Goal: Information Seeking & Learning: Learn about a topic

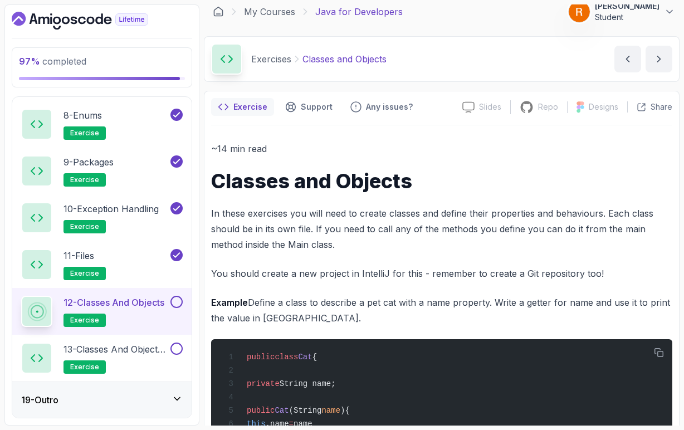
scroll to position [18, 0]
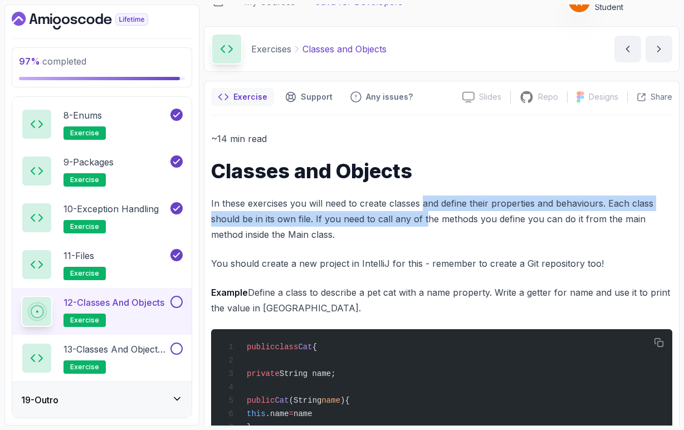
drag, startPoint x: 423, startPoint y: 203, endPoint x: 425, endPoint y: 210, distance: 6.4
click at [425, 210] on p "In these exercises you will need to create classes and define their properties …" at bounding box center [442, 219] width 462 height 47
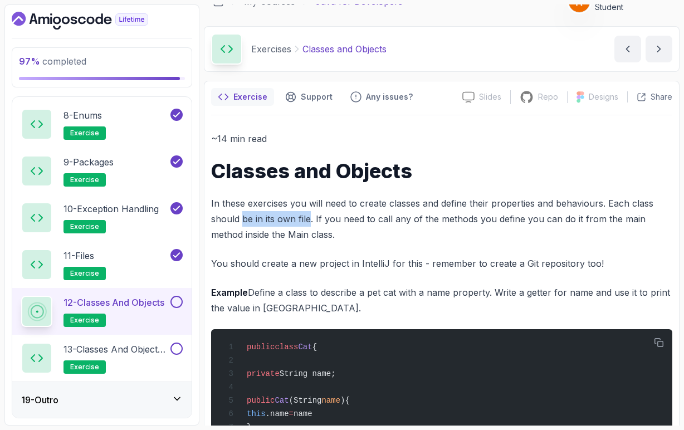
drag, startPoint x: 242, startPoint y: 220, endPoint x: 310, endPoint y: 220, distance: 67.4
click at [310, 220] on p "In these exercises you will need to create classes and define their properties …" at bounding box center [442, 219] width 462 height 47
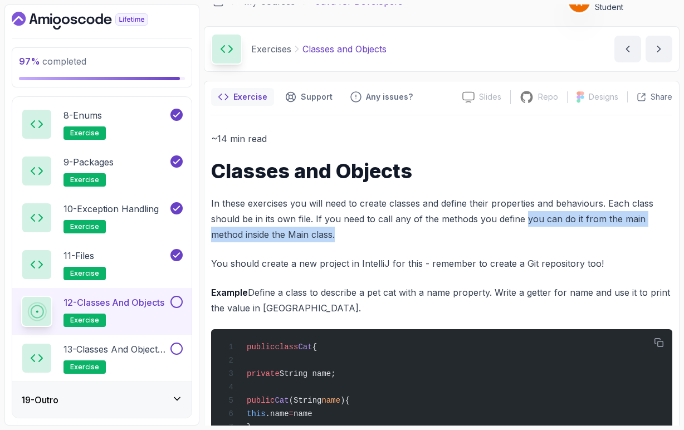
drag, startPoint x: 525, startPoint y: 220, endPoint x: 527, endPoint y: 225, distance: 5.8
click at [527, 225] on p "In these exercises you will need to create classes and define their properties …" at bounding box center [442, 219] width 462 height 47
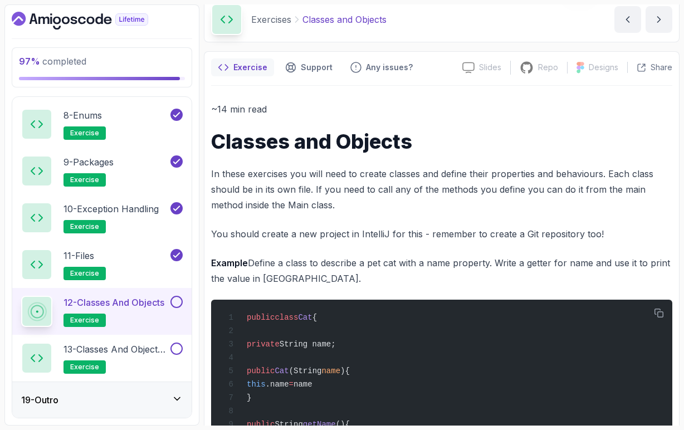
scroll to position [58, 0]
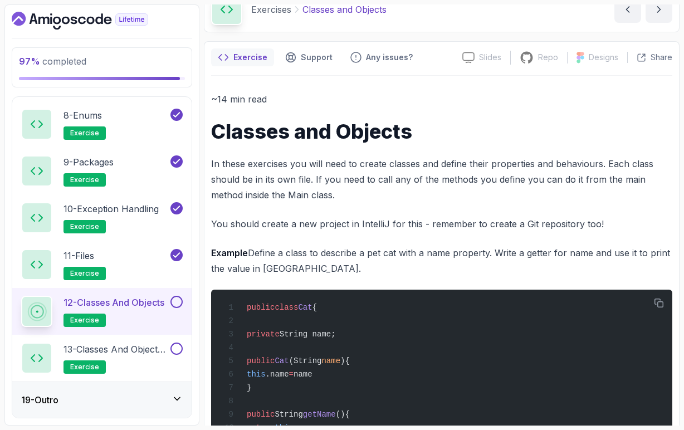
click at [348, 225] on p "You should create a new project in IntelliJ for this - remember to create a Git…" at bounding box center [442, 224] width 462 height 16
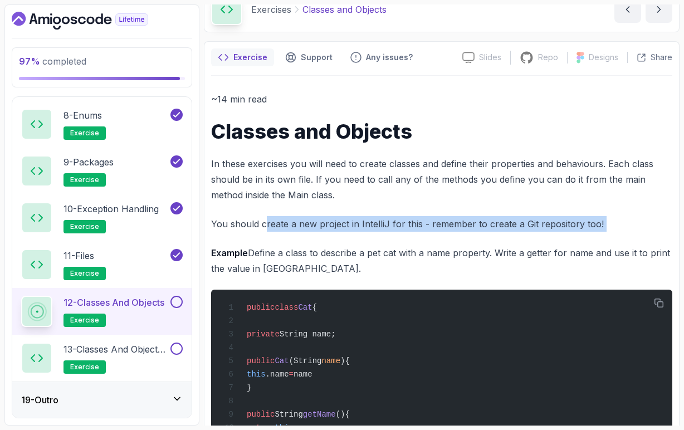
drag, startPoint x: 263, startPoint y: 225, endPoint x: 264, endPoint y: 235, distance: 9.5
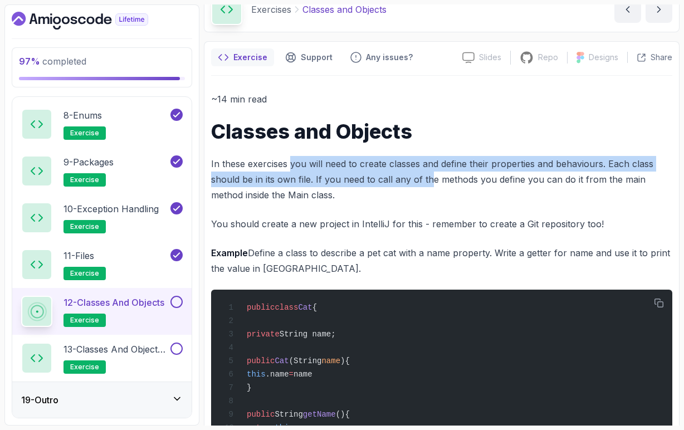
drag, startPoint x: 291, startPoint y: 165, endPoint x: 431, endPoint y: 173, distance: 140.7
click at [431, 173] on p "In these exercises you will need to create classes and define their properties …" at bounding box center [442, 179] width 462 height 47
click at [386, 192] on p "In these exercises you will need to create classes and define their properties …" at bounding box center [442, 179] width 462 height 47
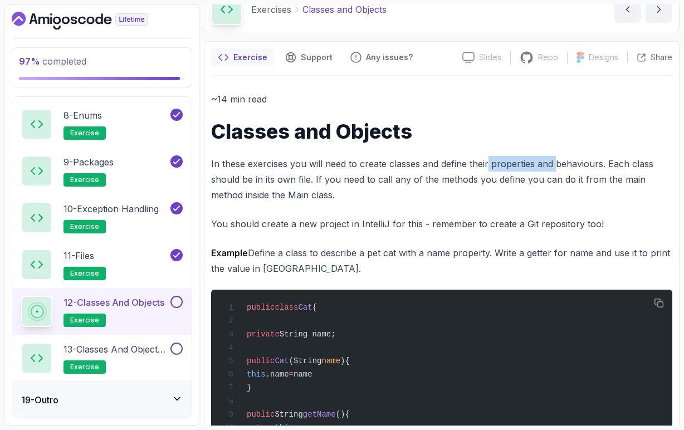
drag, startPoint x: 488, startPoint y: 167, endPoint x: 553, endPoint y: 167, distance: 64.7
click at [553, 167] on p "In these exercises you will need to create classes and define their properties …" at bounding box center [442, 179] width 462 height 47
drag, startPoint x: 440, startPoint y: 162, endPoint x: 603, endPoint y: 163, distance: 162.2
click at [603, 163] on p "In these exercises you will need to create classes and define their properties …" at bounding box center [442, 179] width 462 height 47
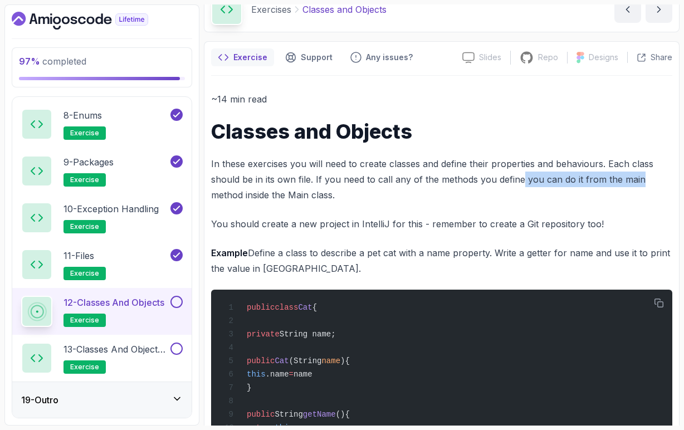
drag, startPoint x: 521, startPoint y: 183, endPoint x: 647, endPoint y: 181, distance: 126.5
click at [647, 181] on p "In these exercises you will need to create classes and define their properties …" at bounding box center [442, 179] width 462 height 47
drag, startPoint x: 389, startPoint y: 226, endPoint x: 419, endPoint y: 227, distance: 30.1
click at [419, 227] on p "You should create a new project in IntelliJ for this - remember to create a Git…" at bounding box center [442, 224] width 462 height 16
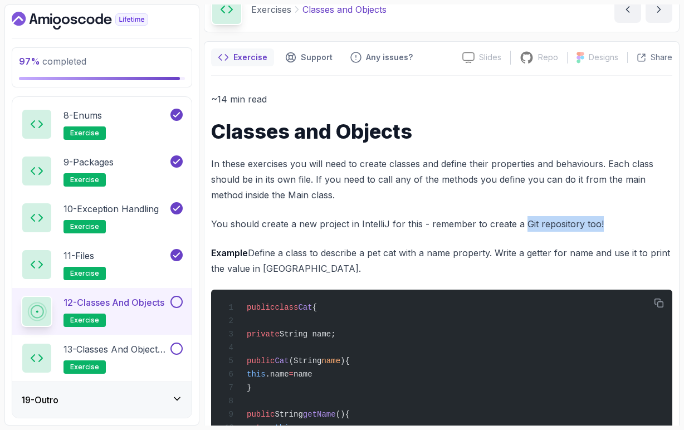
drag, startPoint x: 523, startPoint y: 224, endPoint x: 599, endPoint y: 227, distance: 75.9
click at [599, 227] on p "You should create a new project in IntelliJ for this - remember to create a Git…" at bounding box center [442, 224] width 462 height 16
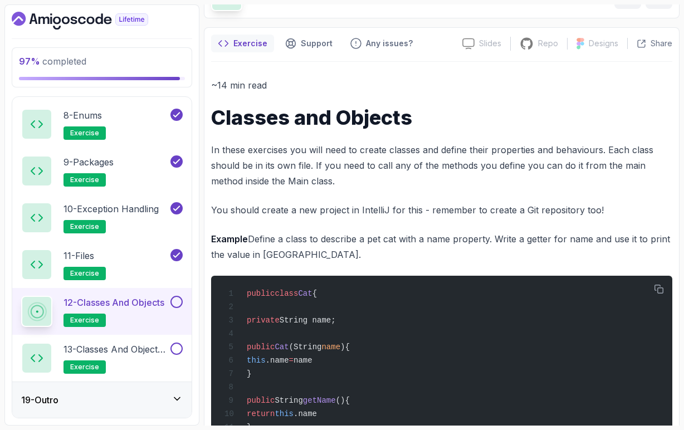
scroll to position [76, 0]
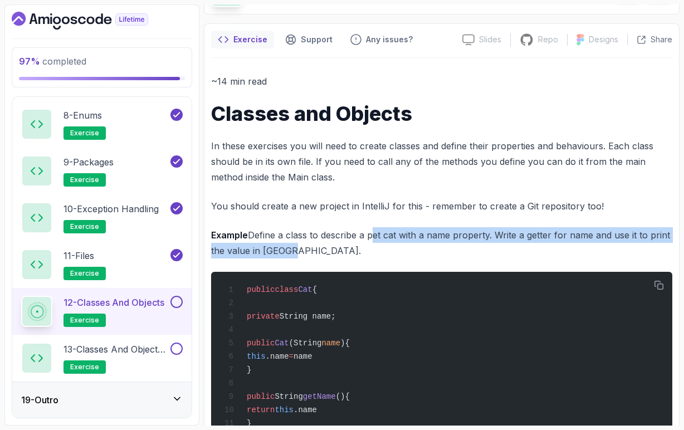
drag, startPoint x: 370, startPoint y: 236, endPoint x: 488, endPoint y: 241, distance: 117.7
click at [488, 241] on p "Example Define a class to describe a pet cat with a name property. Write a gett…" at bounding box center [442, 242] width 462 height 31
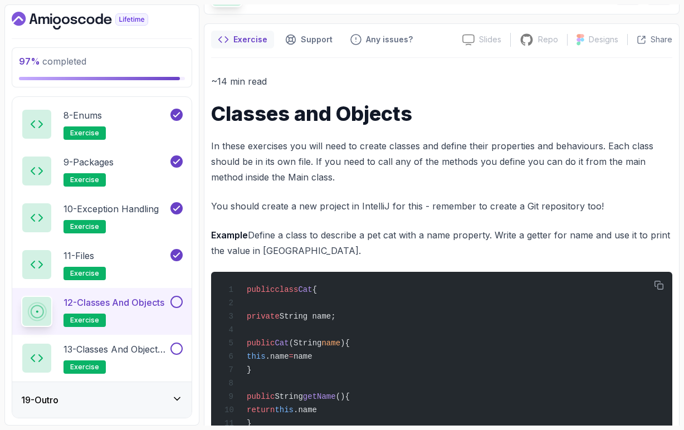
click at [456, 246] on p "Example Define a class to describe a pet cat with a name property. Write a gett…" at bounding box center [442, 242] width 462 height 31
click at [478, 238] on p "Example Define a class to describe a pet cat with a name property. Write a gett…" at bounding box center [442, 242] width 462 height 31
drag, startPoint x: 497, startPoint y: 236, endPoint x: 648, endPoint y: 236, distance: 151.6
click at [648, 237] on p "Example Define a class to describe a pet cat with a name property. Write a gett…" at bounding box center [442, 242] width 462 height 31
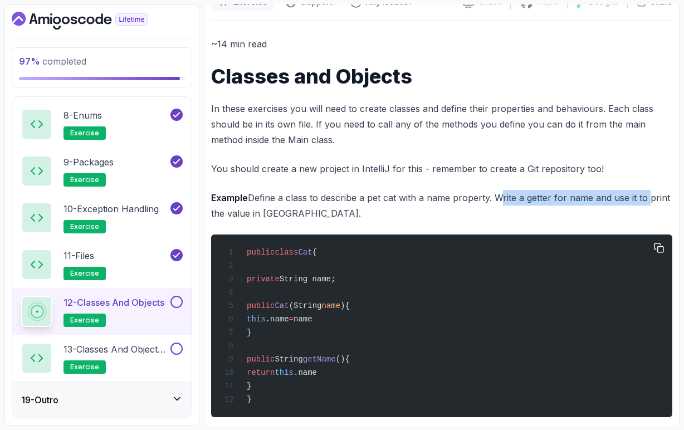
scroll to position [115, 0]
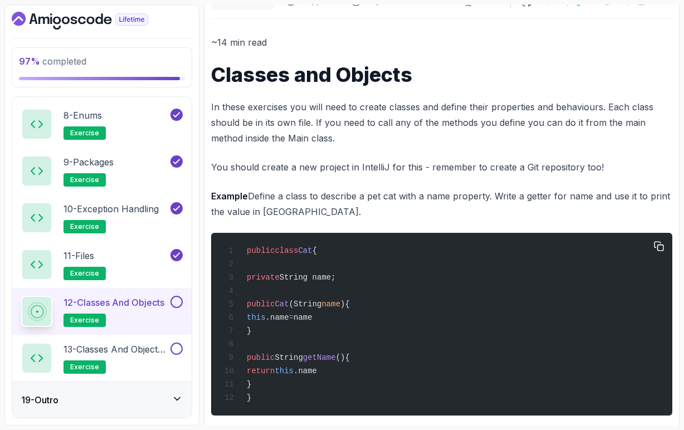
click at [312, 253] on span "Cat" at bounding box center [305, 250] width 14 height 9
click at [336, 281] on span "String name;" at bounding box center [308, 277] width 56 height 9
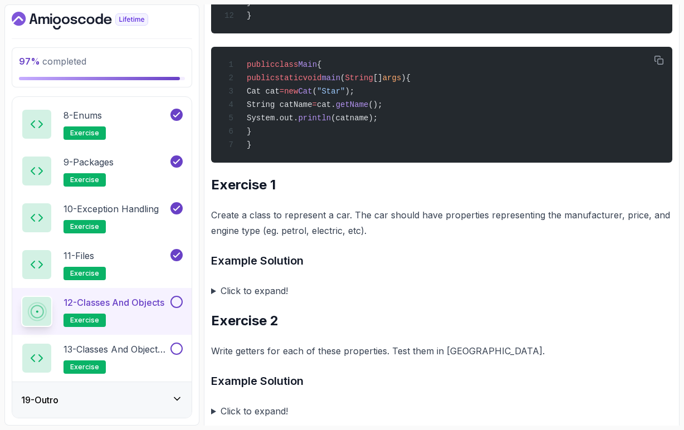
scroll to position [499, 0]
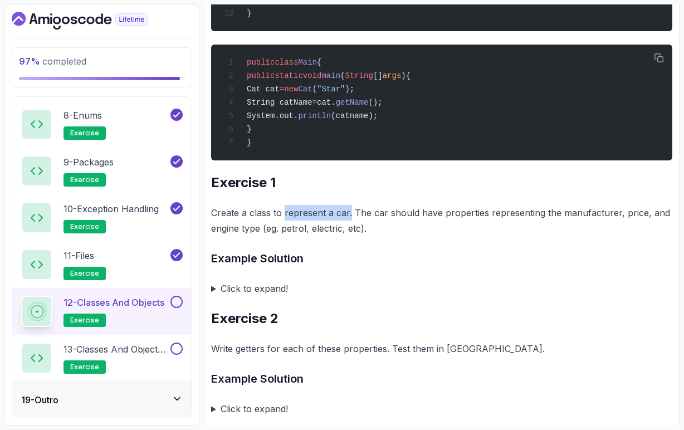
drag, startPoint x: 284, startPoint y: 224, endPoint x: 348, endPoint y: 224, distance: 64.1
click at [349, 224] on p "Create a class to represent a car. The car should have properties representing …" at bounding box center [442, 220] width 462 height 31
click at [433, 225] on p "Create a class to represent a car. The car should have properties representing …" at bounding box center [442, 220] width 462 height 31
click at [458, 224] on p "Create a class to represent a car. The car should have properties representing …" at bounding box center [442, 220] width 462 height 31
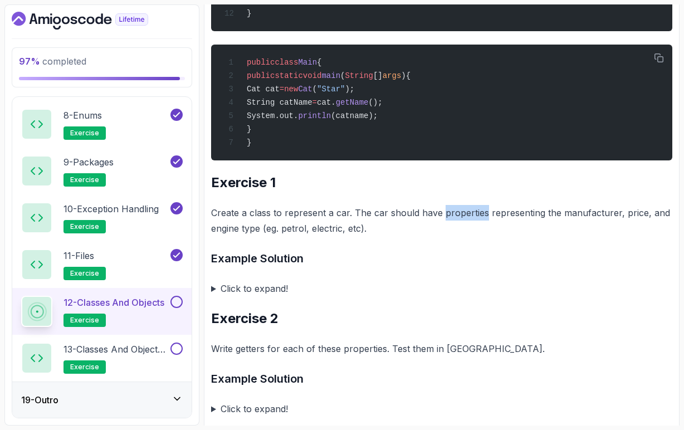
click at [458, 224] on p "Create a class to represent a car. The car should have properties representing …" at bounding box center [442, 220] width 462 height 31
click at [511, 225] on p "Create a class to represent a car. The car should have properties representing …" at bounding box center [442, 220] width 462 height 31
click at [585, 224] on p "Create a class to represent a car. The car should have properties representing …" at bounding box center [442, 220] width 462 height 31
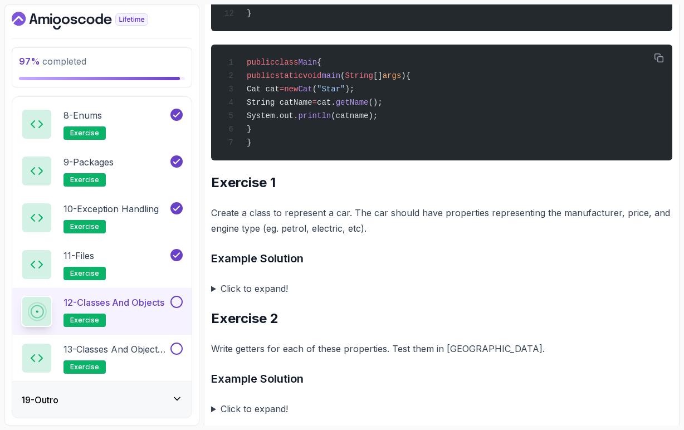
click at [588, 236] on p "Create a class to represent a car. The car should have properties representing …" at bounding box center [442, 220] width 462 height 31
click at [628, 225] on p "Create a class to represent a car. The car should have properties representing …" at bounding box center [442, 220] width 462 height 31
click at [637, 234] on p "Create a class to represent a car. The car should have properties representing …" at bounding box center [442, 220] width 462 height 31
click at [655, 224] on p "Create a class to represent a car. The car should have properties representing …" at bounding box center [442, 220] width 462 height 31
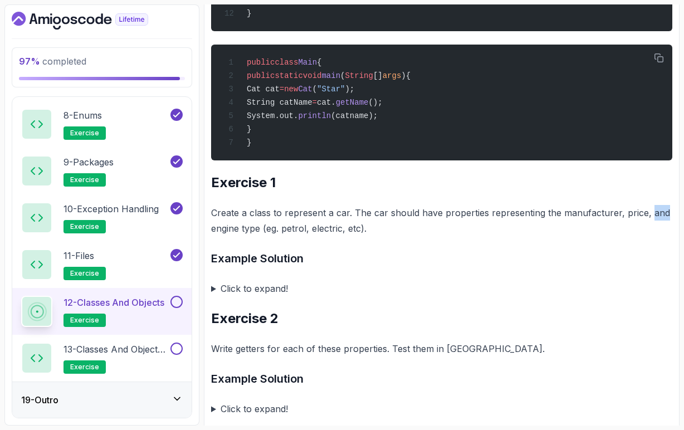
click at [655, 224] on p "Create a class to represent a car. The car should have properties representing …" at bounding box center [442, 220] width 462 height 31
click at [253, 236] on p "Create a class to represent a car. The car should have properties representing …" at bounding box center [442, 220] width 462 height 31
click at [294, 236] on p "Create a class to represent a car. The car should have properties representing …" at bounding box center [442, 220] width 462 height 31
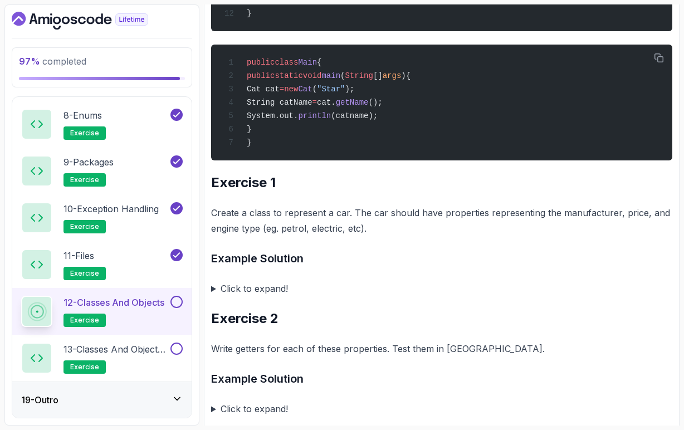
click at [334, 236] on p "Create a class to represent a car. The car should have properties representing …" at bounding box center [442, 220] width 462 height 31
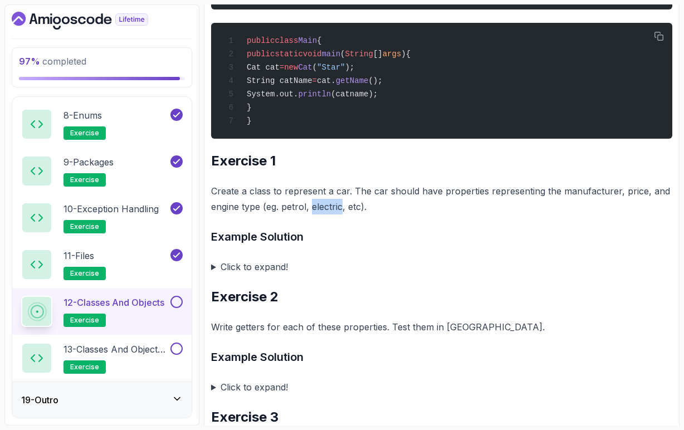
scroll to position [523, 0]
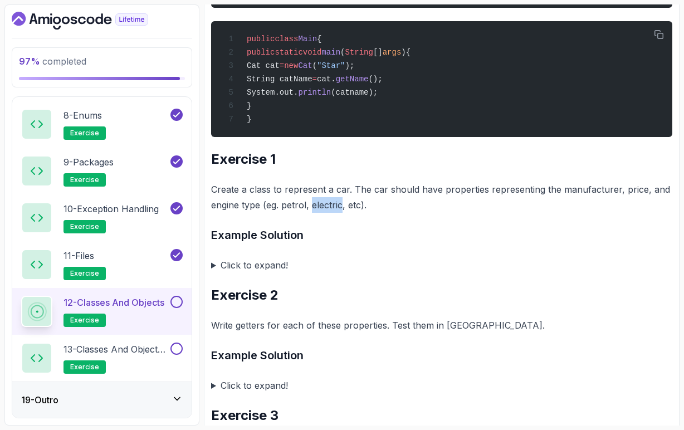
click at [212, 273] on summary "Click to expand!" at bounding box center [442, 266] width 462 height 16
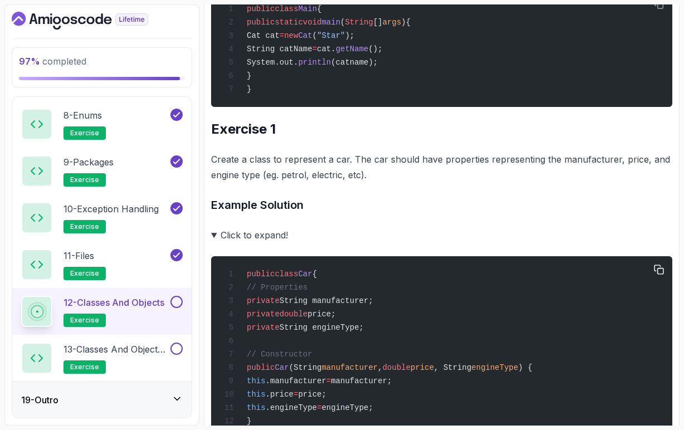
scroll to position [553, 0]
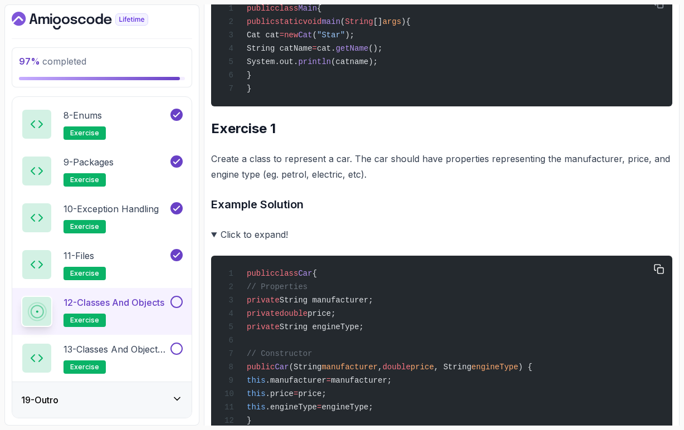
click at [336, 318] on span "price;" at bounding box center [322, 313] width 28 height 9
click at [348, 332] on span "String engineType;" at bounding box center [322, 327] width 84 height 9
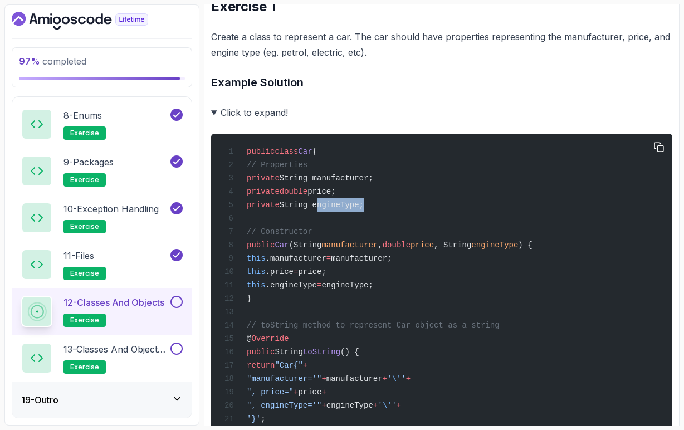
scroll to position [674, 0]
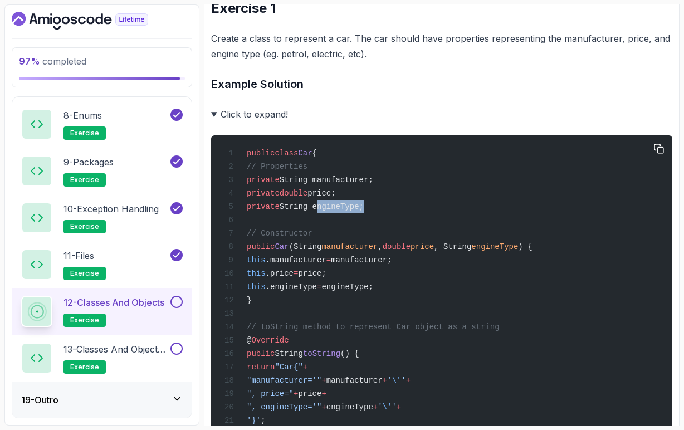
drag, startPoint x: 270, startPoint y: 250, endPoint x: 353, endPoint y: 322, distance: 109.9
click at [353, 322] on div "public class Car { // Properties private String manufacturer; private double pr…" at bounding box center [442, 367] width 444 height 450
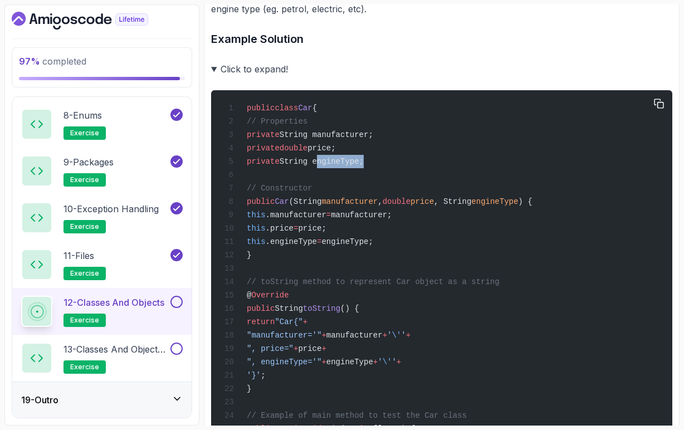
scroll to position [728, 0]
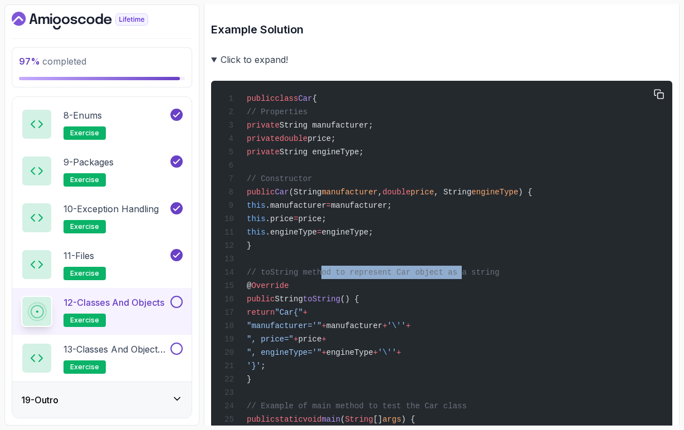
drag, startPoint x: 324, startPoint y: 291, endPoint x: 468, endPoint y: 292, distance: 143.8
click at [468, 277] on span "// toString method to represent Car object as a string" at bounding box center [373, 272] width 253 height 9
click at [467, 277] on span "// toString method to represent Car object as a string" at bounding box center [373, 272] width 253 height 9
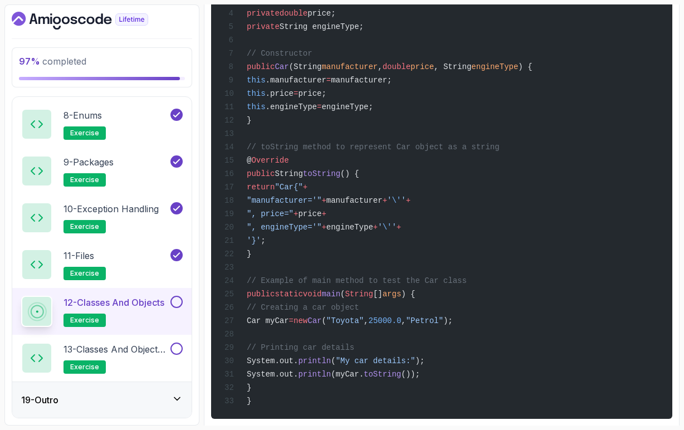
scroll to position [862, 0]
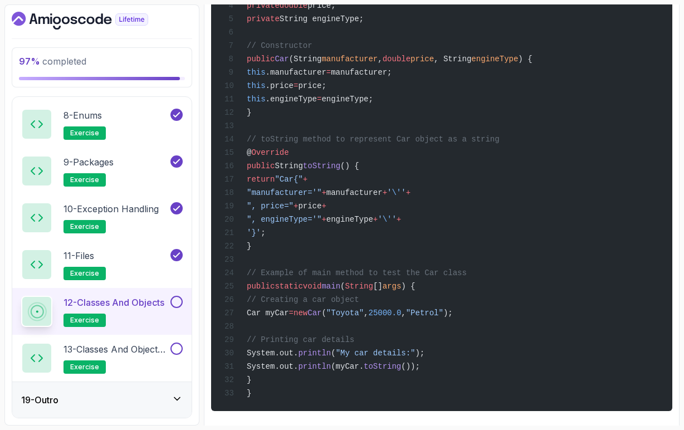
drag, startPoint x: 336, startPoint y: 298, endPoint x: 494, endPoint y: 297, distance: 157.7
click at [494, 297] on div "public class Car { // Properties private String manufacturer; private double pr…" at bounding box center [442, 179] width 444 height 450
click at [493, 297] on div "public class Car { // Properties private String manufacturer; private double pr…" at bounding box center [442, 179] width 444 height 450
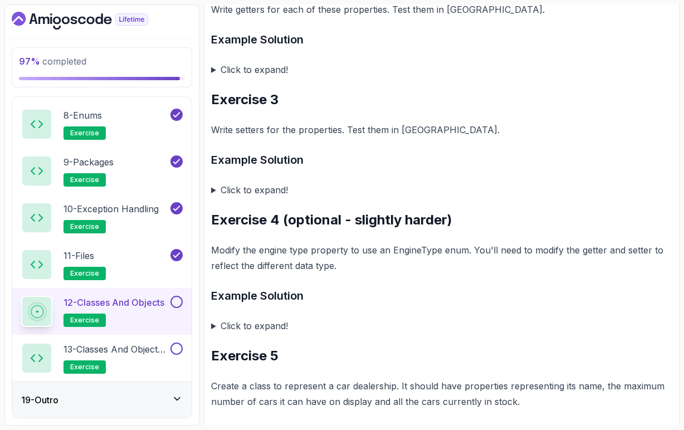
scroll to position [1320, 0]
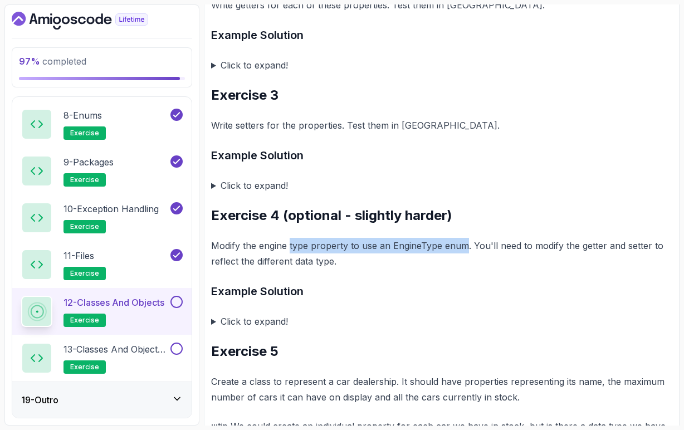
drag, startPoint x: 290, startPoint y: 275, endPoint x: 465, endPoint y: 276, distance: 174.5
click at [465, 269] on p "Modify the engine type property to use an EngineType enum. You'll need to modif…" at bounding box center [442, 253] width 462 height 31
click at [470, 269] on p "Modify the engine type property to use an EngineType enum. You'll need to modif…" at bounding box center [442, 253] width 462 height 31
click at [321, 269] on p "Modify the engine type property to use an EngineType enum. You'll need to modif…" at bounding box center [442, 253] width 462 height 31
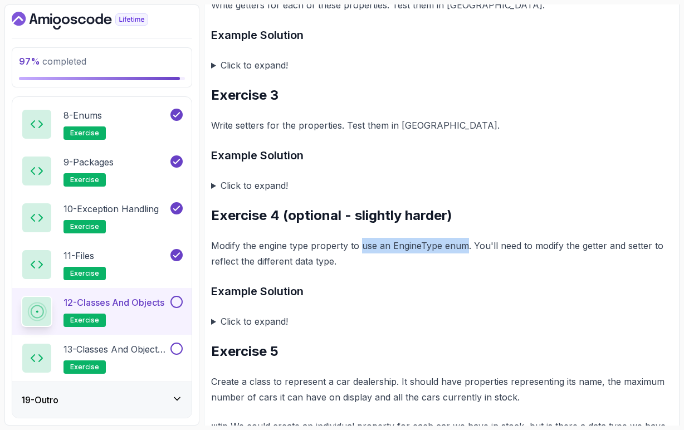
drag, startPoint x: 363, startPoint y: 275, endPoint x: 464, endPoint y: 274, distance: 101.5
click at [464, 269] on p "Modify the engine type property to use an EngineType enum. You'll need to modif…" at bounding box center [442, 253] width 462 height 31
click at [318, 269] on p "Modify the engine type property to use an EngineType enum. You'll need to modif…" at bounding box center [442, 253] width 462 height 31
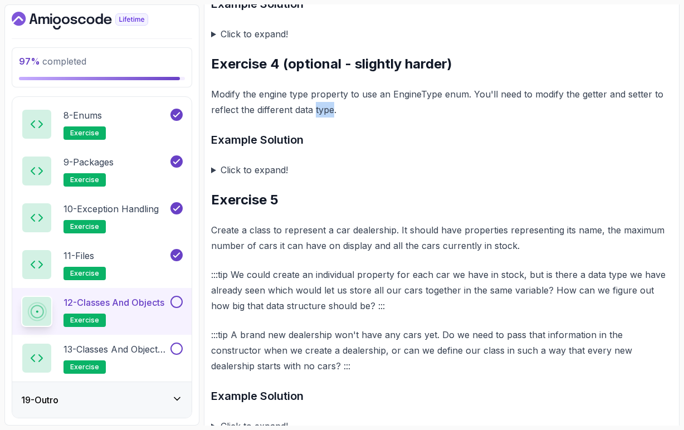
scroll to position [1477, 0]
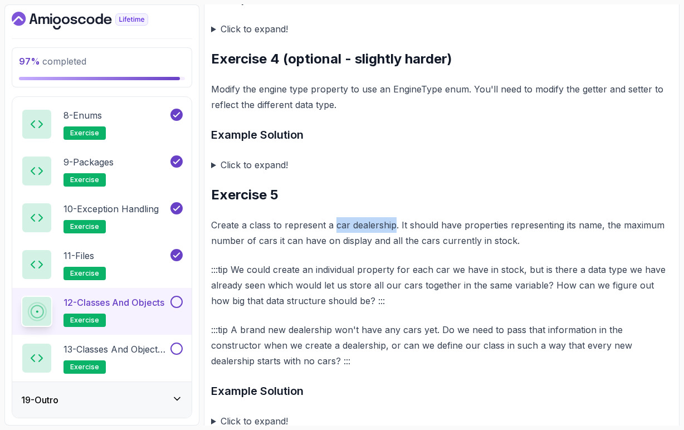
drag, startPoint x: 336, startPoint y: 255, endPoint x: 396, endPoint y: 255, distance: 59.6
click at [396, 249] on p "Create a class to represent a car dealership. It should have properties represe…" at bounding box center [442, 232] width 462 height 31
click at [398, 249] on p "Create a class to represent a car dealership. It should have properties represe…" at bounding box center [442, 232] width 462 height 31
click at [375, 249] on p "Create a class to represent a car dealership. It should have properties represe…" at bounding box center [442, 232] width 462 height 31
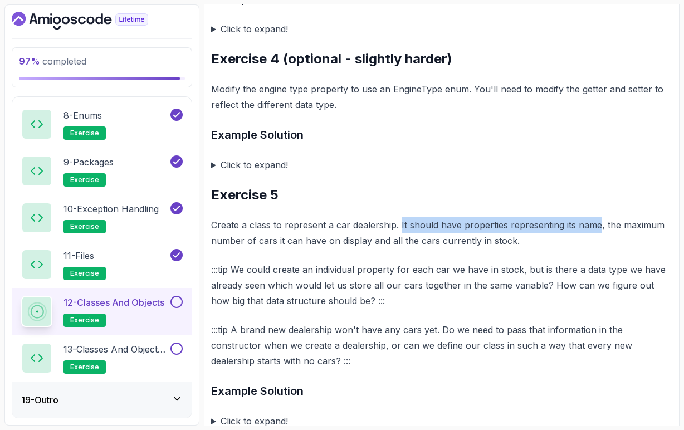
drag, startPoint x: 401, startPoint y: 254, endPoint x: 597, endPoint y: 254, distance: 196.2
click at [597, 249] on p "Create a class to represent a car dealership. It should have properties represe…" at bounding box center [442, 232] width 462 height 31
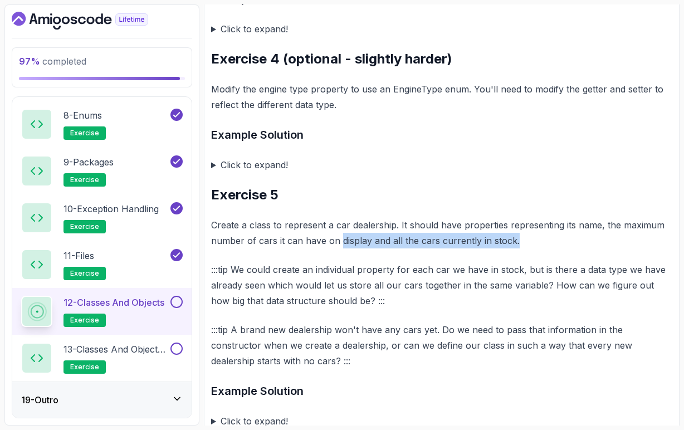
drag, startPoint x: 339, startPoint y: 270, endPoint x: 514, endPoint y: 273, distance: 175.0
click at [514, 249] on p "Create a class to represent a car dealership. It should have properties represe…" at bounding box center [442, 232] width 462 height 31
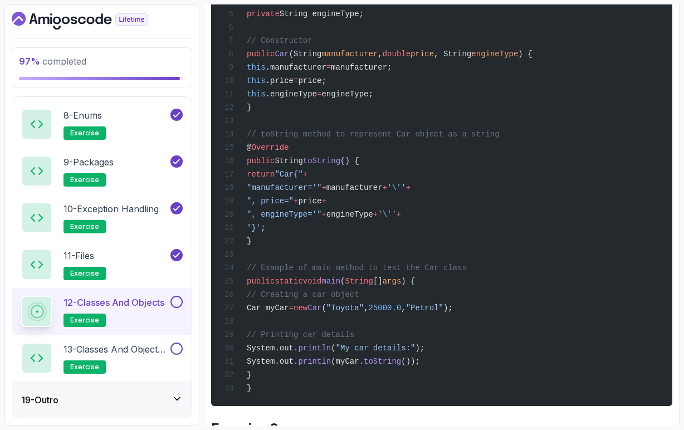
scroll to position [871, 0]
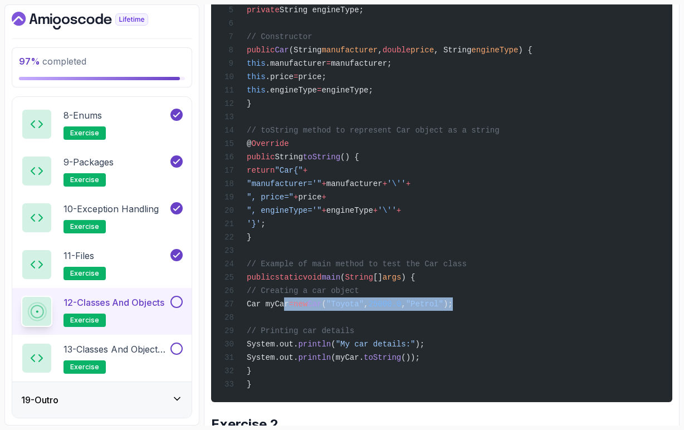
drag, startPoint x: 288, startPoint y: 330, endPoint x: 522, endPoint y: 332, distance: 234.7
click at [522, 332] on div "public class Car { // Properties private String manufacturer; private double pr…" at bounding box center [442, 170] width 444 height 450
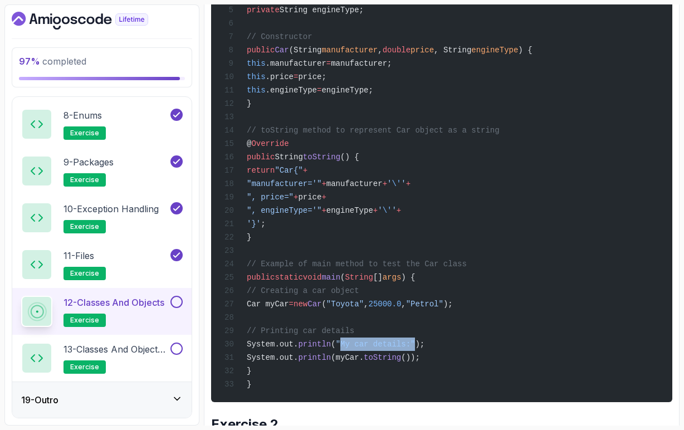
drag, startPoint x: 383, startPoint y: 371, endPoint x: 456, endPoint y: 373, distance: 73.1
click at [416, 349] on span ""My car details:"" at bounding box center [376, 344] width 80 height 9
click at [481, 381] on div "public class Car { // Properties private String manufacturer; private double pr…" at bounding box center [442, 170] width 444 height 450
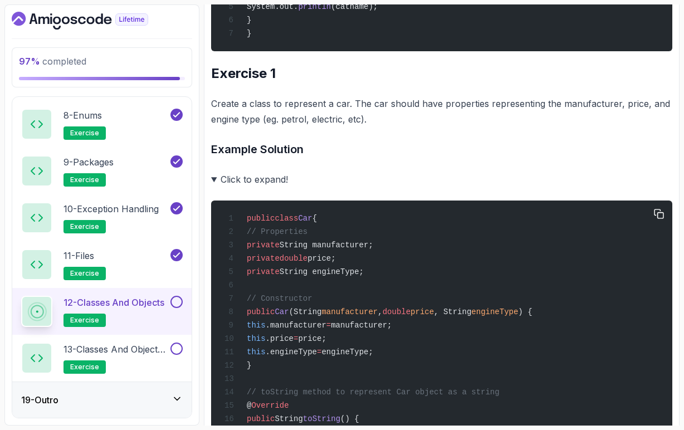
scroll to position [582, 0]
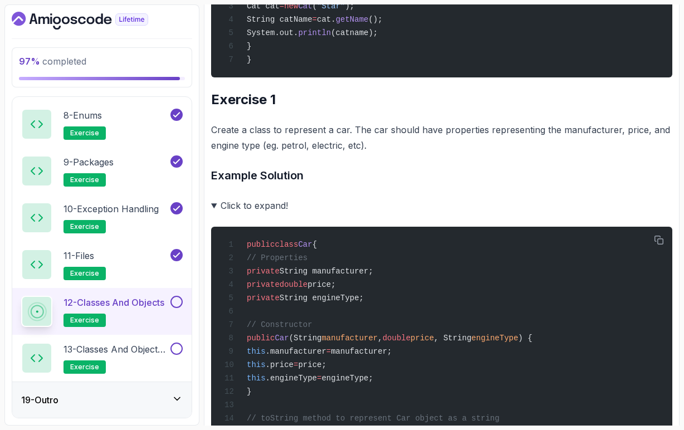
click at [215, 213] on summary "Click to expand!" at bounding box center [442, 206] width 462 height 16
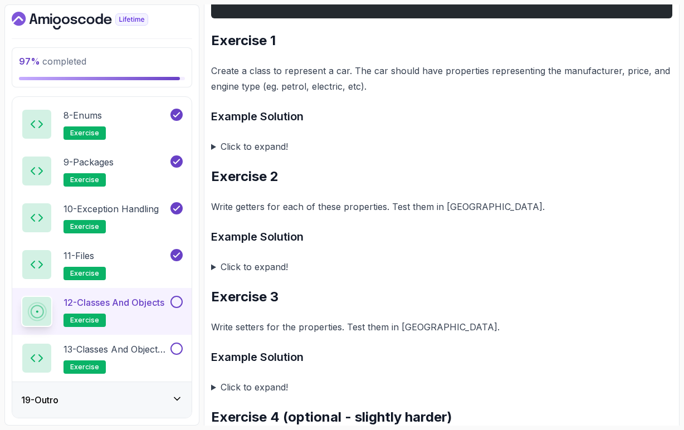
scroll to position [643, 0]
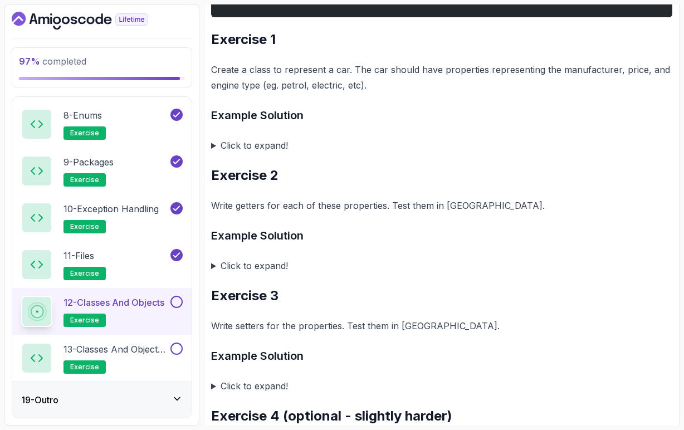
click at [215, 274] on summary "Click to expand!" at bounding box center [442, 266] width 462 height 16
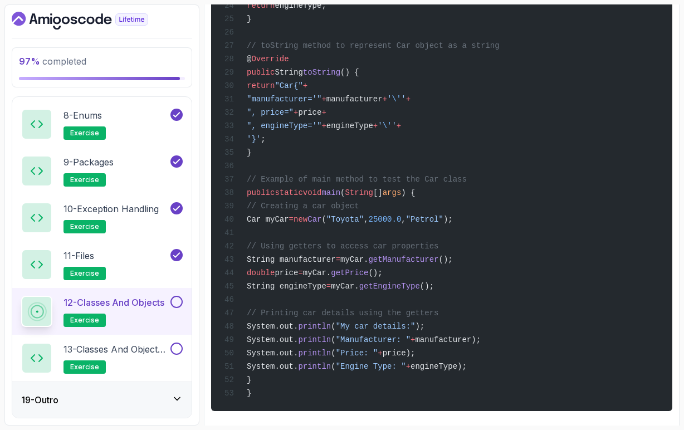
scroll to position [1252, 0]
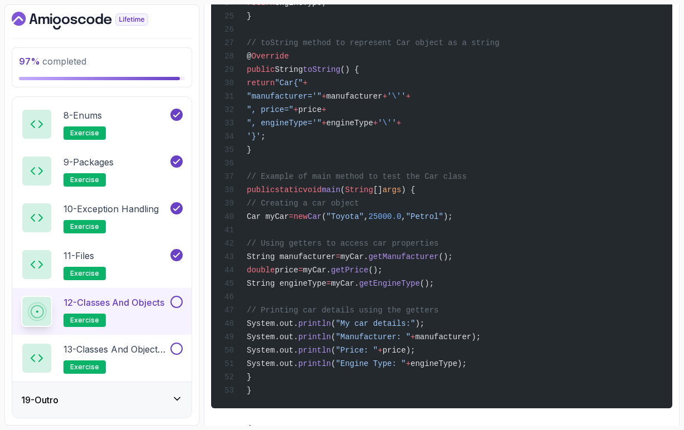
click at [439, 261] on span "getManufacturer" at bounding box center [403, 256] width 70 height 9
click at [368, 275] on span "getPrice" at bounding box center [349, 270] width 37 height 9
click at [420, 288] on span "getEngineType" at bounding box center [390, 283] width 61 height 9
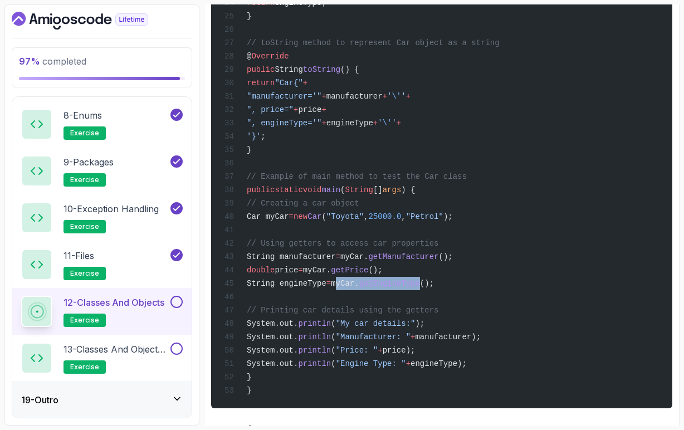
click at [420, 288] on span "getEngineType" at bounding box center [390, 283] width 61 height 9
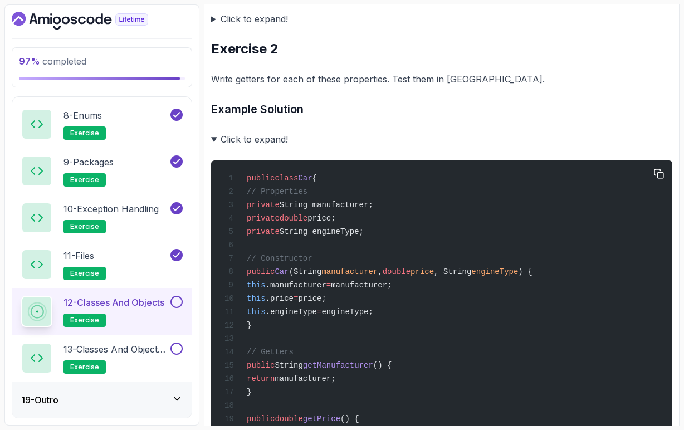
scroll to position [761, 0]
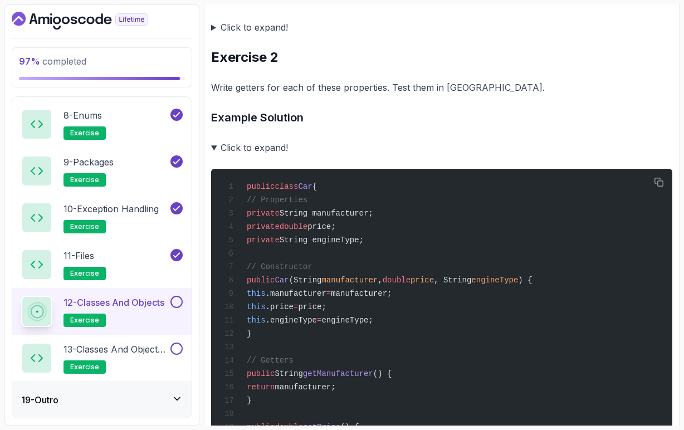
click at [214, 156] on summary "Click to expand!" at bounding box center [442, 148] width 462 height 16
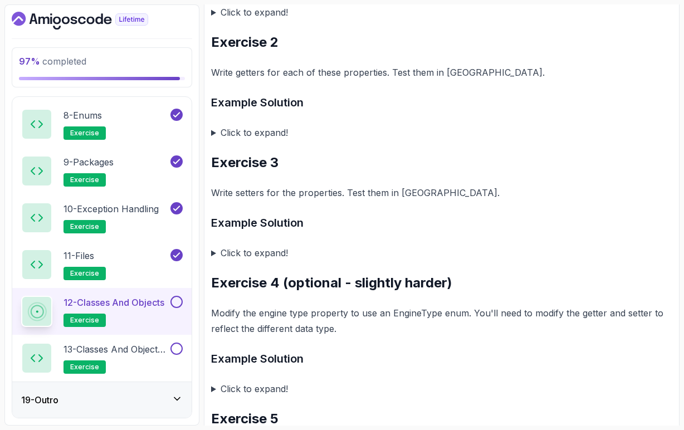
scroll to position [771, 0]
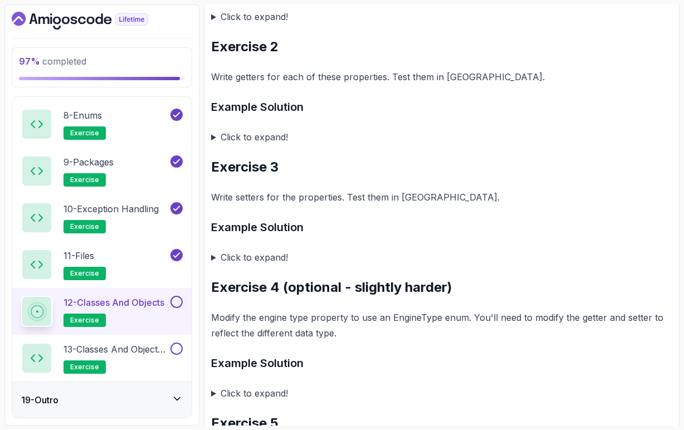
click at [215, 265] on summary "Click to expand!" at bounding box center [442, 258] width 462 height 16
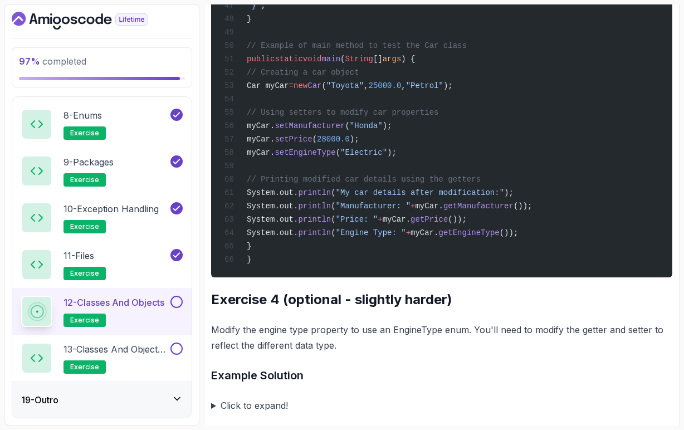
scroll to position [1677, 0]
click at [383, 131] on span ""Honda"" at bounding box center [366, 126] width 33 height 9
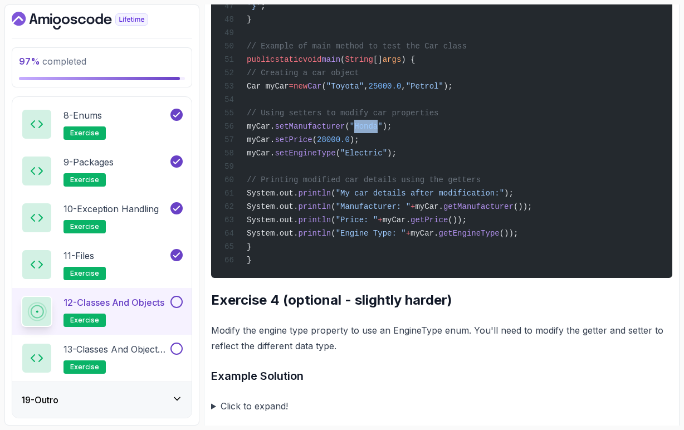
click at [383, 131] on span ""Honda"" at bounding box center [366, 126] width 33 height 9
click at [345, 131] on span "setManufacturer" at bounding box center [310, 126] width 70 height 9
click at [387, 158] on span ""Electric"" at bounding box center [364, 153] width 47 height 9
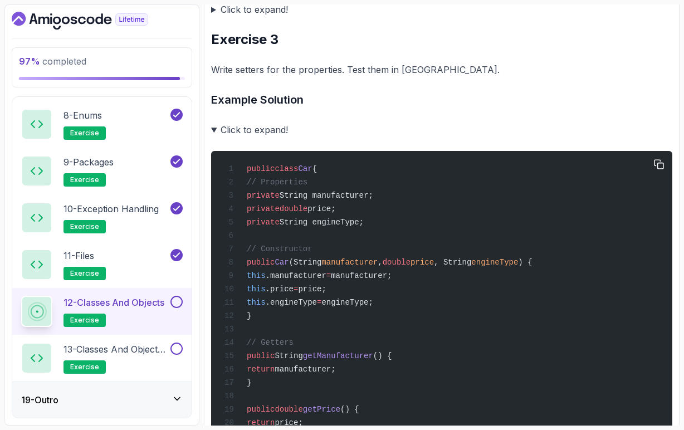
scroll to position [887, 0]
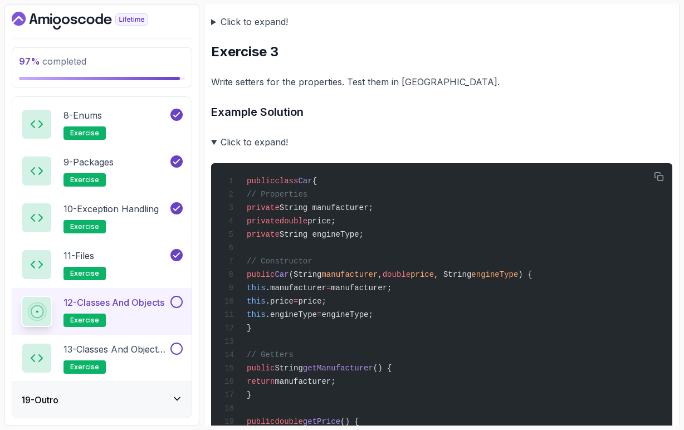
click at [215, 150] on summary "Click to expand!" at bounding box center [442, 142] width 462 height 16
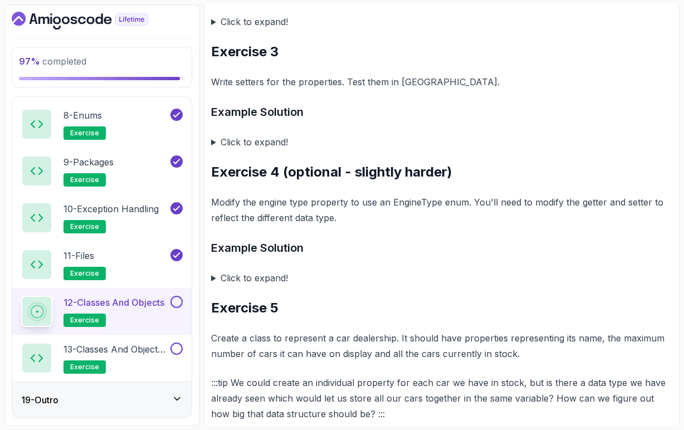
click at [400, 214] on p "Modify the engine type property to use an EngineType enum. You'll need to modif…" at bounding box center [442, 210] width 462 height 31
click at [400, 215] on p "Modify the engine type property to use an EngineType enum. You'll need to modif…" at bounding box center [442, 210] width 462 height 31
click at [452, 213] on p "Modify the engine type property to use an EngineType enum. You'll need to modif…" at bounding box center [442, 210] width 462 height 31
click at [216, 286] on summary "Click to expand!" at bounding box center [442, 278] width 462 height 16
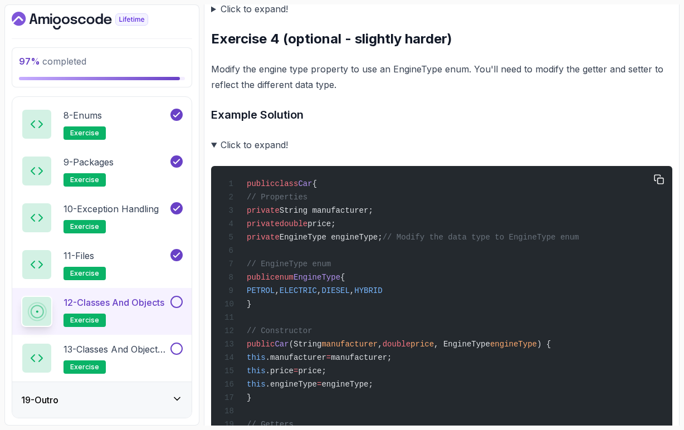
scroll to position [1023, 0]
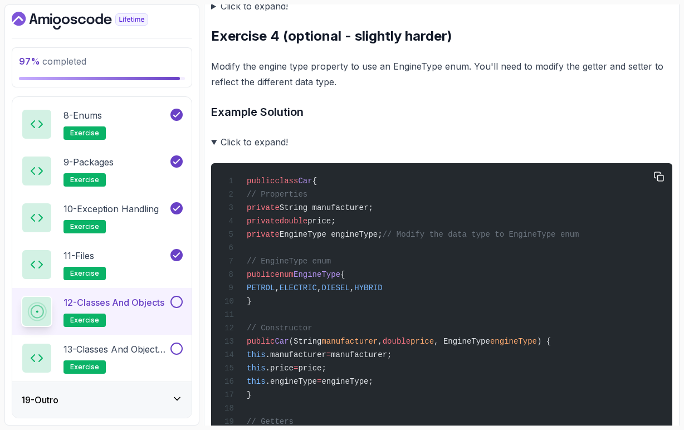
drag, startPoint x: 268, startPoint y: 278, endPoint x: 356, endPoint y: 277, distance: 88.1
click at [294, 279] on span "enum" at bounding box center [284, 274] width 19 height 9
click at [341, 279] on span "EngineType" at bounding box center [317, 274] width 47 height 9
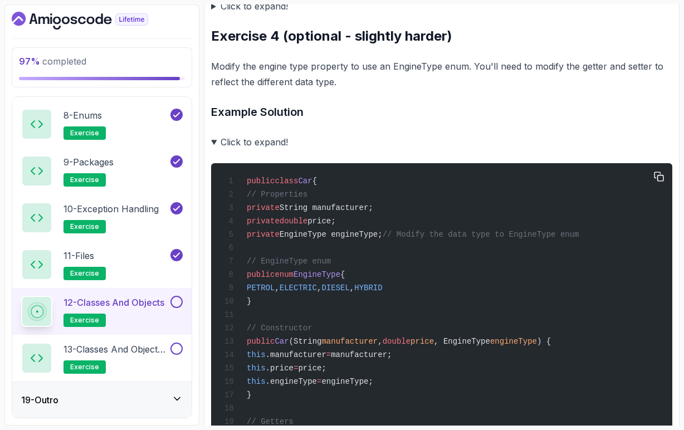
click at [341, 279] on span "EngineType" at bounding box center [317, 274] width 47 height 9
click at [349, 293] on span "DIESEL" at bounding box center [336, 288] width 28 height 9
click at [382, 293] on span "HYBRID" at bounding box center [368, 288] width 28 height 9
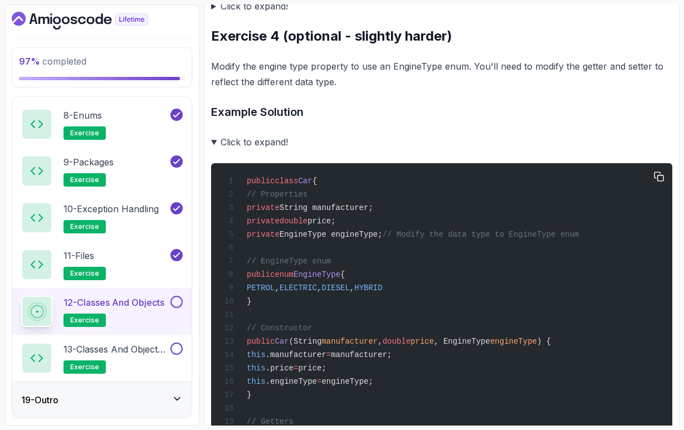
click at [317, 293] on span "ELECTRIC" at bounding box center [298, 288] width 37 height 9
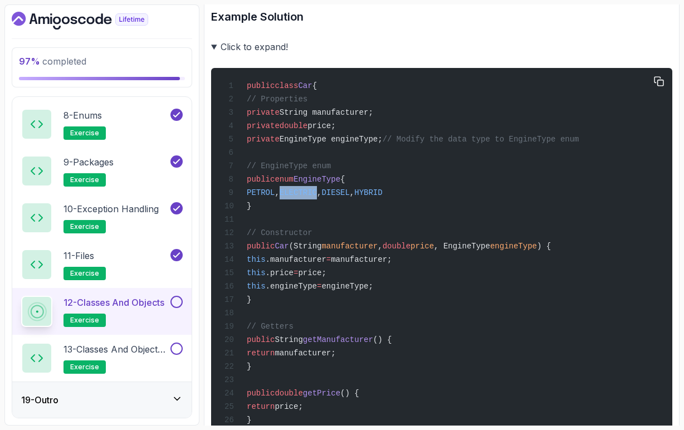
scroll to position [1130, 0]
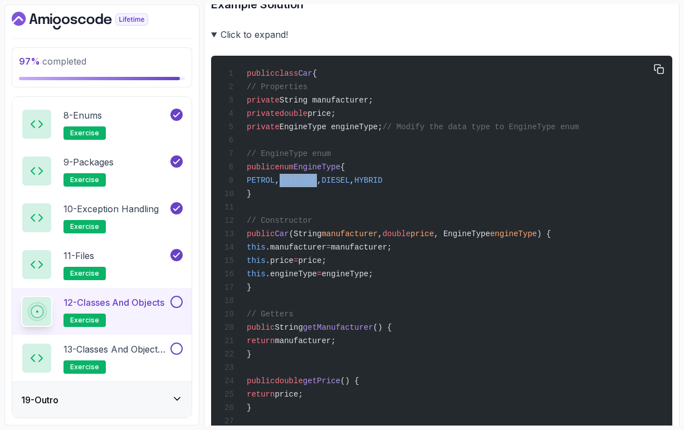
drag, startPoint x: 268, startPoint y: 250, endPoint x: 285, endPoint y: 265, distance: 22.9
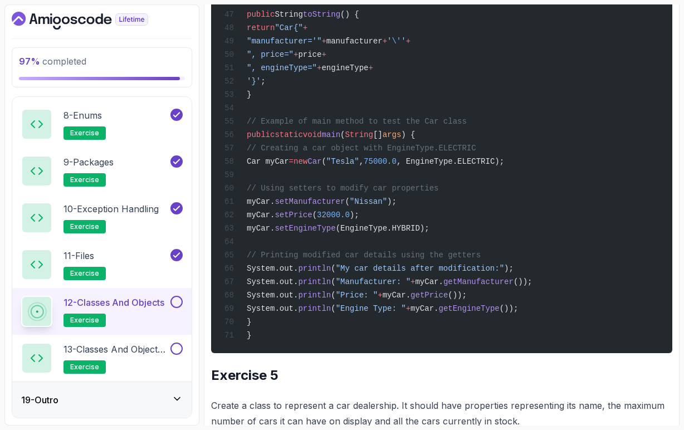
scroll to position [1805, 0]
drag, startPoint x: 315, startPoint y: 274, endPoint x: 373, endPoint y: 275, distance: 58.0
click at [336, 232] on span "setEngineType" at bounding box center [305, 228] width 61 height 9
click at [408, 232] on span "(EngineType.HYBRID);" at bounding box center [383, 228] width 94 height 9
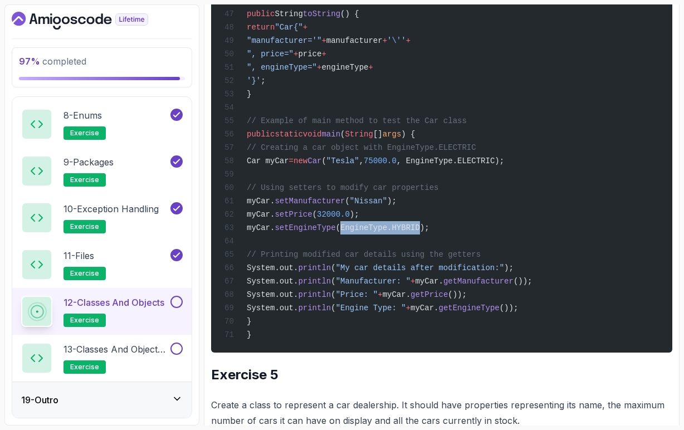
click at [408, 232] on span "(EngineType.HYBRID);" at bounding box center [383, 228] width 94 height 9
click at [430, 232] on span "(EngineType.HYBRID);" at bounding box center [383, 228] width 94 height 9
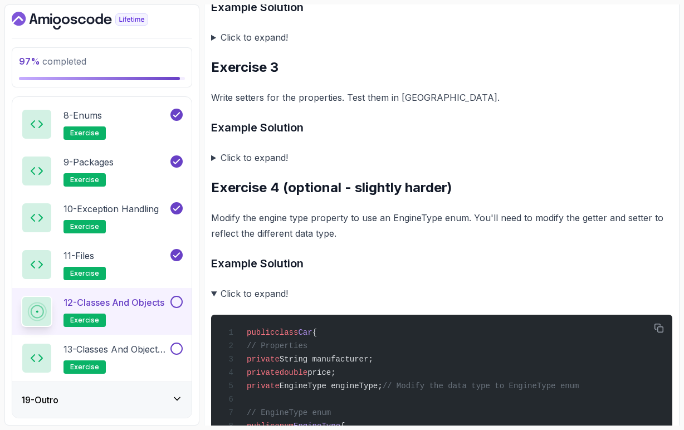
scroll to position [843, 0]
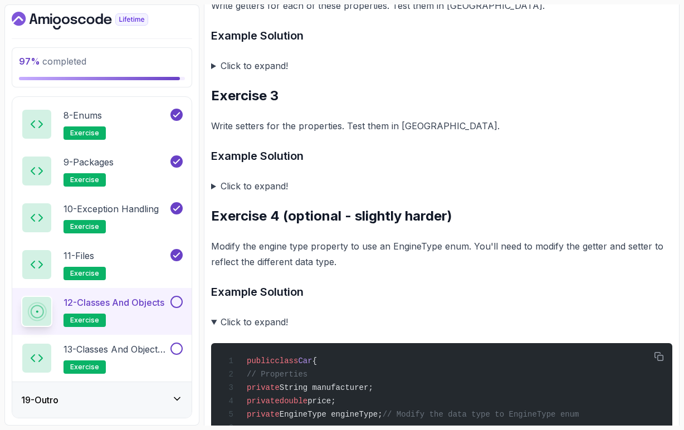
click at [215, 330] on summary "Click to expand!" at bounding box center [442, 322] width 462 height 16
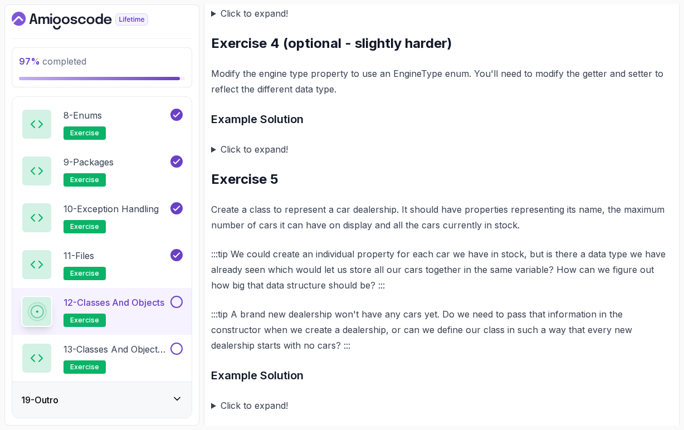
scroll to position [1016, 0]
drag, startPoint x: 335, startPoint y: 221, endPoint x: 396, endPoint y: 223, distance: 60.8
click at [396, 223] on p "Create a class to represent a car dealership. It should have properties represe…" at bounding box center [442, 216] width 462 height 31
click at [535, 220] on p "Create a class to represent a car dealership. It should have properties represe…" at bounding box center [442, 216] width 462 height 31
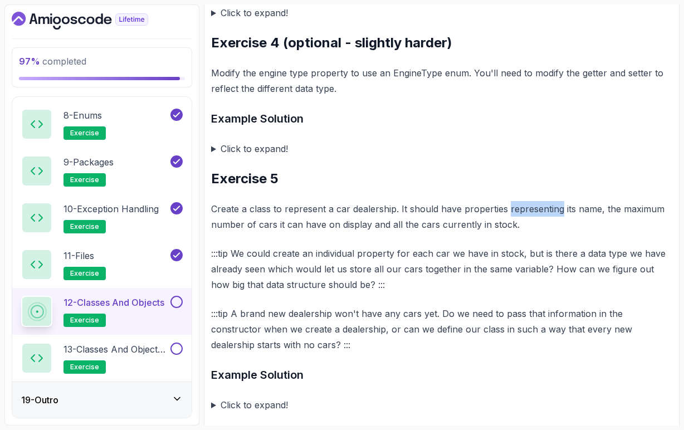
click at [577, 220] on p "Create a class to represent a car dealership. It should have properties represe…" at bounding box center [442, 216] width 462 height 31
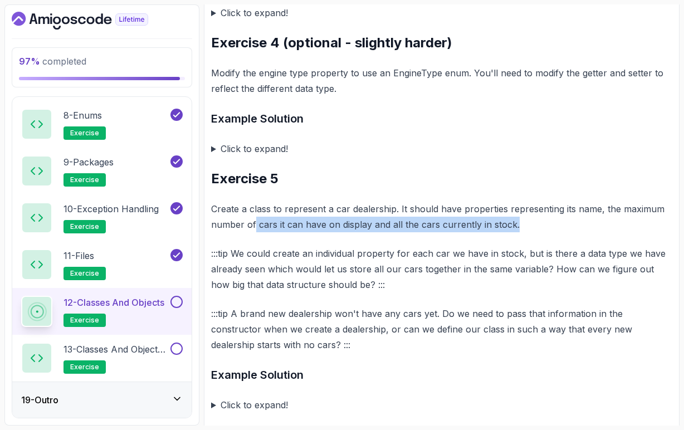
drag, startPoint x: 256, startPoint y: 236, endPoint x: 513, endPoint y: 239, distance: 257.5
click at [513, 232] on p "Create a class to represent a car dealership. It should have properties represe…" at bounding box center [442, 216] width 462 height 31
click at [517, 232] on p "Create a class to represent a car dealership. It should have properties represe…" at bounding box center [442, 216] width 462 height 31
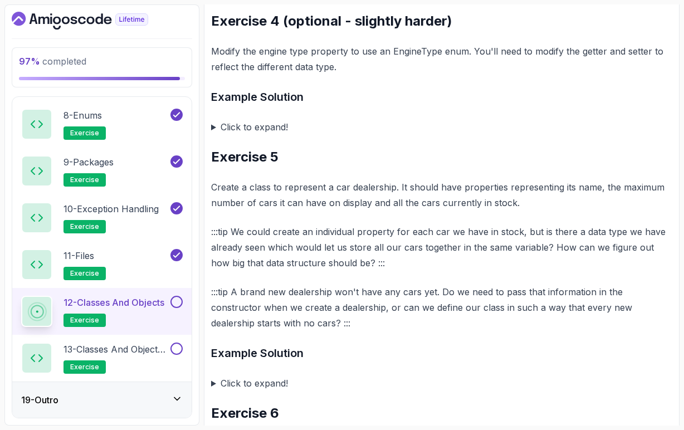
scroll to position [1038, 0]
drag, startPoint x: 513, startPoint y: 214, endPoint x: 416, endPoint y: 215, distance: 96.4
click at [416, 210] on p "Create a class to represent a car dealership. It should have properties represe…" at bounding box center [442, 194] width 462 height 31
click at [346, 210] on p "Create a class to represent a car dealership. It should have properties represe…" at bounding box center [442, 194] width 462 height 31
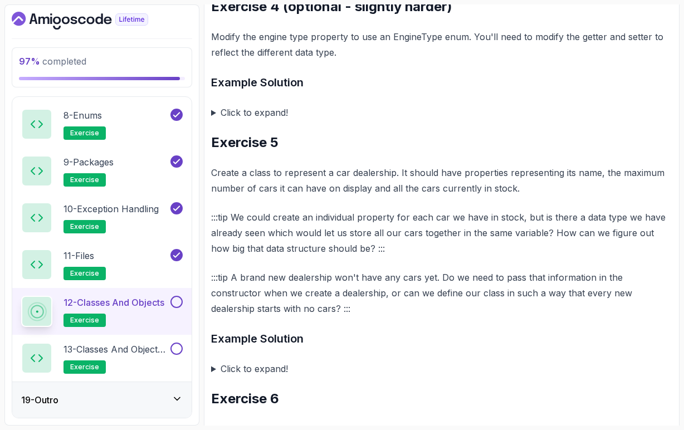
scroll to position [1056, 0]
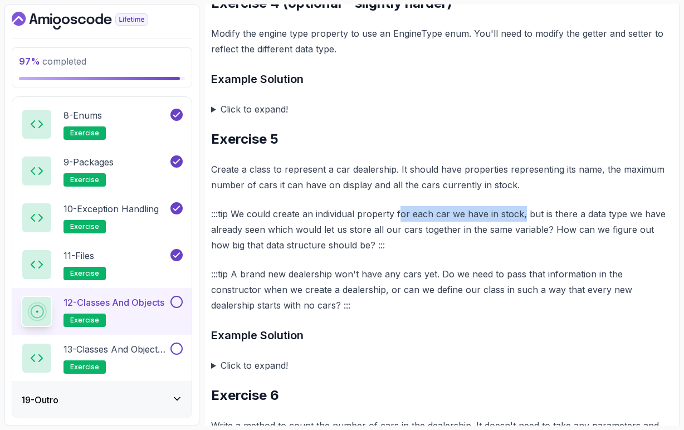
drag, startPoint x: 399, startPoint y: 227, endPoint x: 523, endPoint y: 226, distance: 124.3
click at [523, 226] on p ":::tip We could create an individual property for each car we have in stock, bu…" at bounding box center [442, 229] width 462 height 47
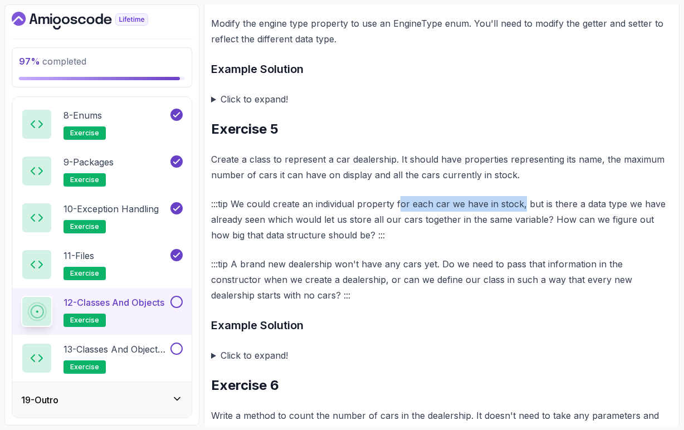
scroll to position [1067, 0]
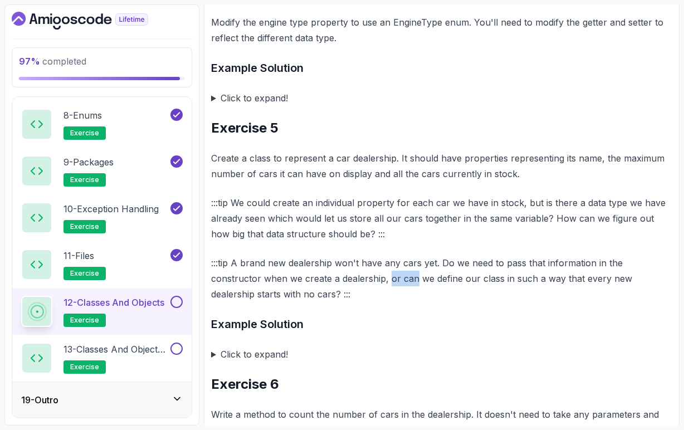
drag, startPoint x: 338, startPoint y: 292, endPoint x: 361, endPoint y: 290, distance: 23.4
click at [361, 290] on p ":::tip A brand new dealership won't have any cars yet. Do we need to pass that …" at bounding box center [442, 278] width 462 height 47
click at [369, 302] on p ":::tip A brand new dealership won't have any cars yet. Do we need to pass that …" at bounding box center [442, 278] width 462 height 47
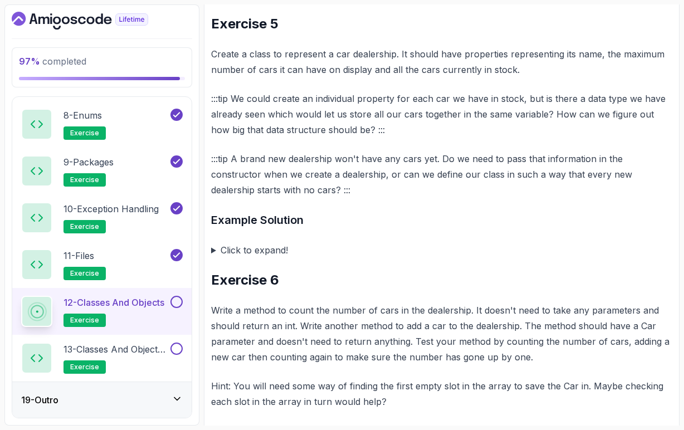
scroll to position [1172, 0]
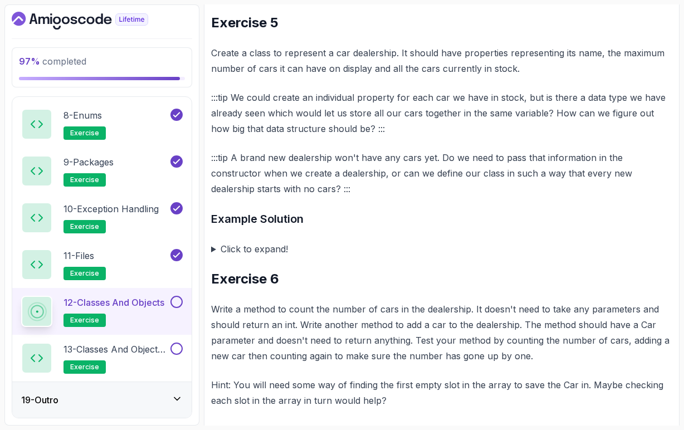
click at [214, 257] on summary "Click to expand!" at bounding box center [442, 249] width 462 height 16
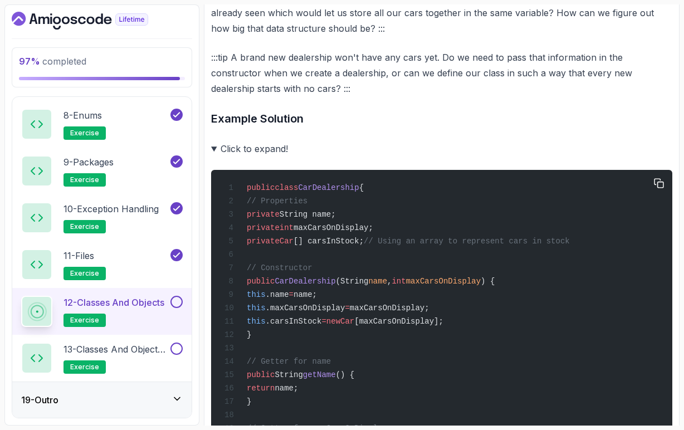
scroll to position [1283, 0]
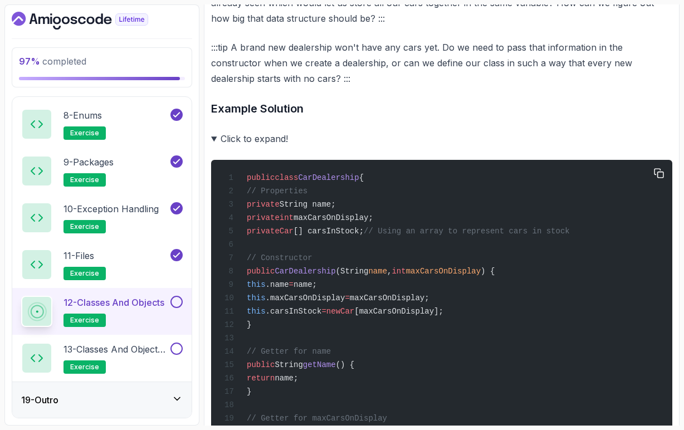
click at [319, 276] on span "CarDealership" at bounding box center [305, 271] width 61 height 9
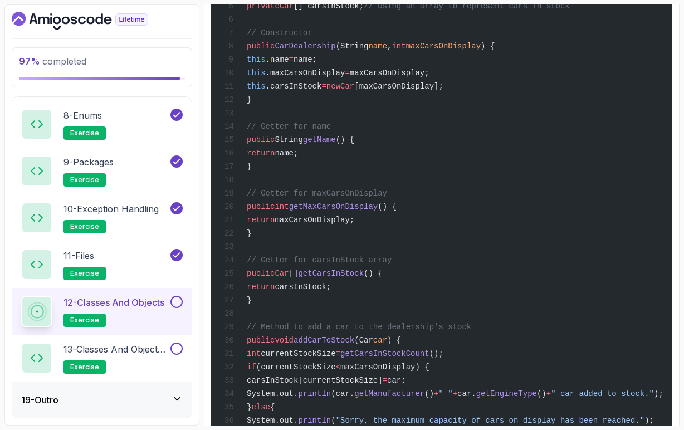
scroll to position [1518, 0]
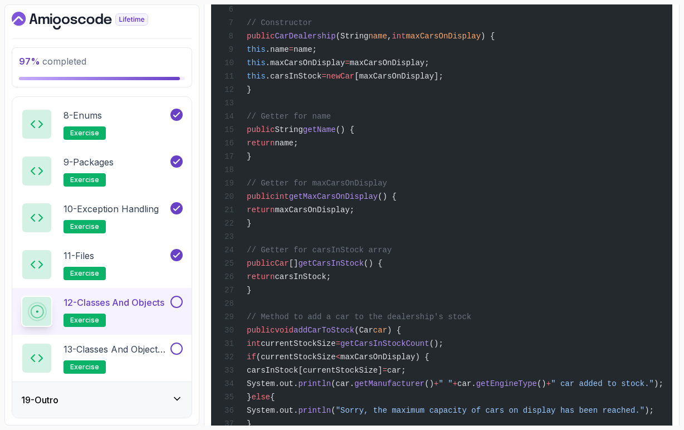
drag, startPoint x: 376, startPoint y: 345, endPoint x: 493, endPoint y: 342, distance: 117.7
click at [472, 322] on span "// Method to add a car to the dealership's stock" at bounding box center [359, 317] width 225 height 9
click at [514, 345] on div "public class CarDealership { // Properties private String name; private int max…" at bounding box center [442, 423] width 444 height 985
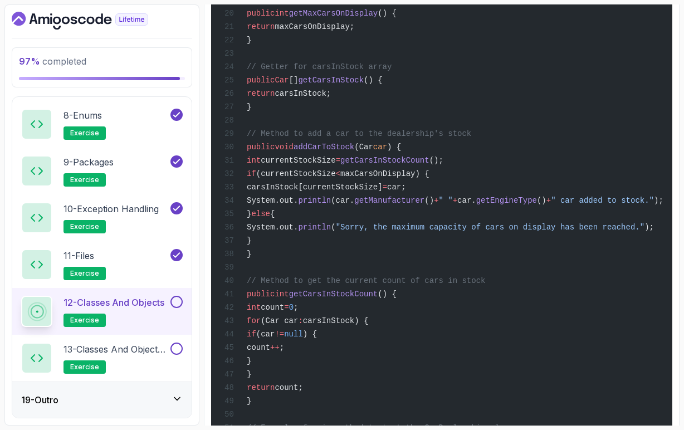
scroll to position [1697, 0]
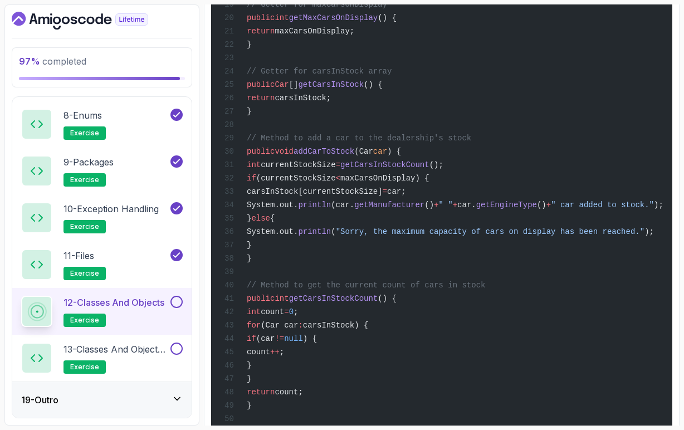
click at [369, 330] on span "carsInStock) {" at bounding box center [336, 325] width 66 height 9
click at [390, 369] on div "public class CarDealership { // Properties private String name; private int max…" at bounding box center [442, 245] width 444 height 985
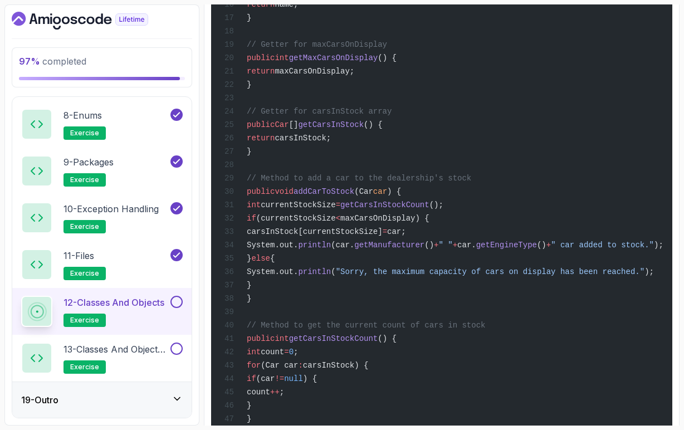
scroll to position [1663, 0]
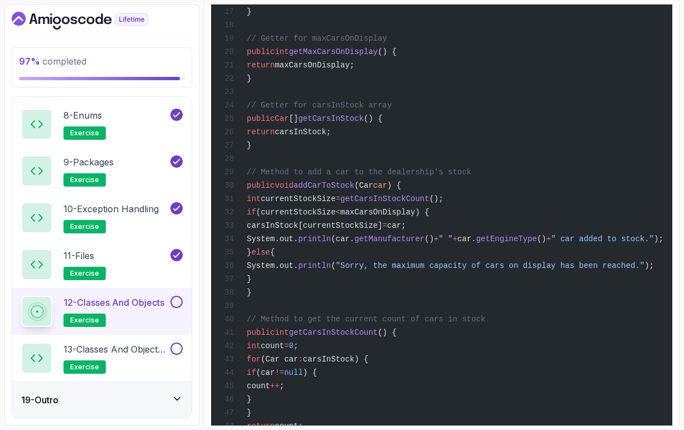
click at [336, 217] on span "(currentStockSize" at bounding box center [296, 212] width 80 height 9
click at [395, 217] on span "maxCarsOnDisplay) {" at bounding box center [385, 212] width 89 height 9
drag, startPoint x: 395, startPoint y: 241, endPoint x: 449, endPoint y: 241, distance: 54.6
click at [430, 217] on span "maxCarsOnDisplay) {" at bounding box center [385, 212] width 89 height 9
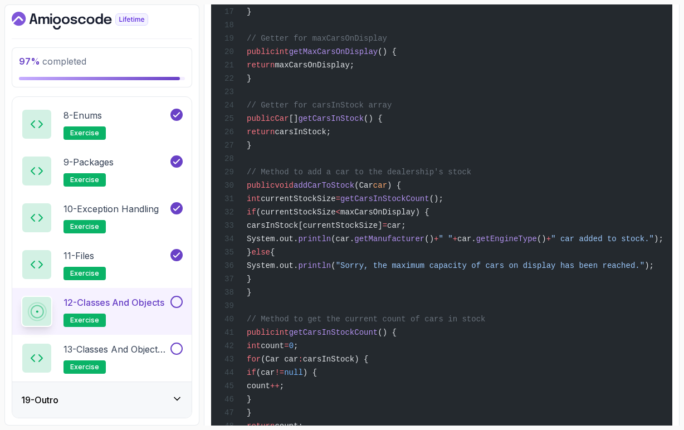
click at [383, 230] on span "carsInStock[currentStockSize]" at bounding box center [315, 225] width 136 height 9
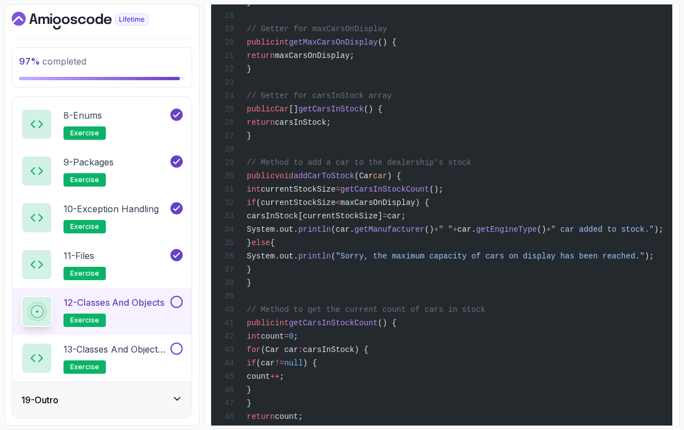
scroll to position [0, 90]
drag, startPoint x: 236, startPoint y: 260, endPoint x: 671, endPoint y: 263, distance: 435.3
click at [671, 263] on pre "public class CarDealership { // Properties private String name; private int max…" at bounding box center [442, 269] width 462 height 999
copy span "System.out. println (car. getManufacturer () + " " + car. getEngineType () + " …"
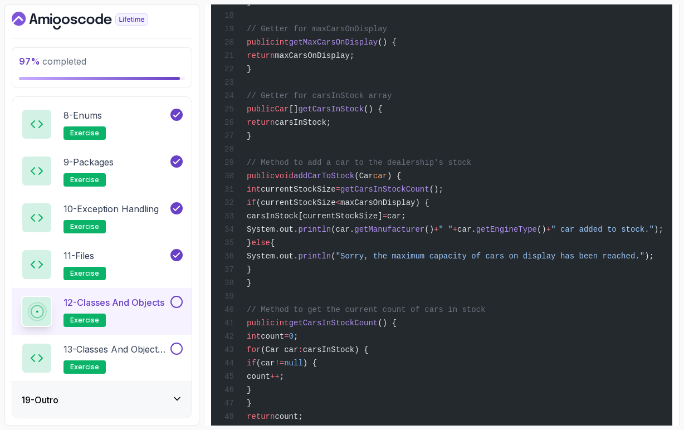
click at [430, 261] on span ""Sorry, the maximum capacity of cars on display has been reached."" at bounding box center [490, 256] width 309 height 9
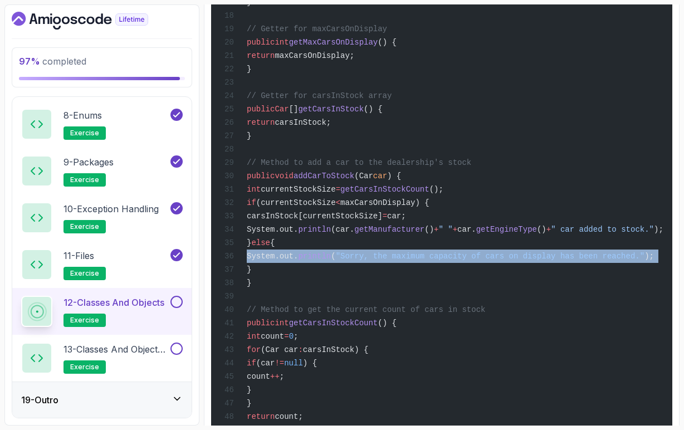
click at [430, 261] on span ""Sorry, the maximum capacity of cars on display has been reached."" at bounding box center [490, 256] width 309 height 9
copy code "System.out. println ( "Sorry, the maximum capacity of cars on display has been …"
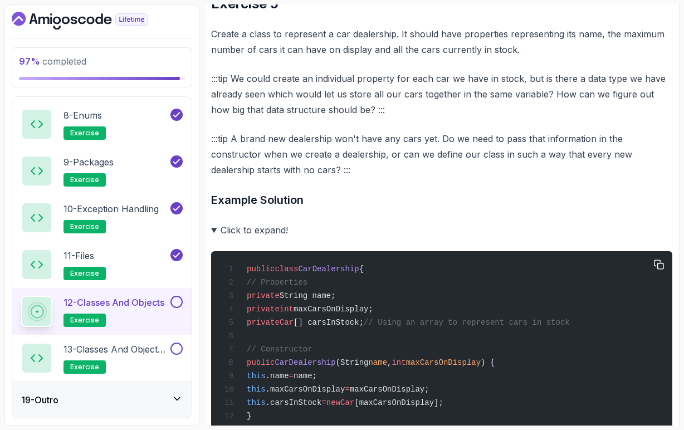
scroll to position [1184, 0]
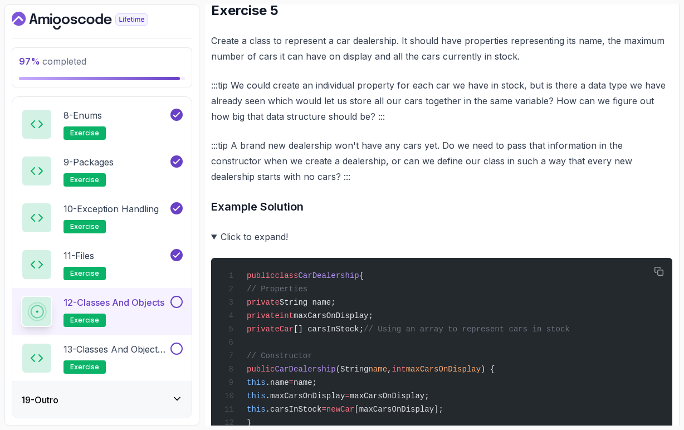
click at [213, 245] on summary "Click to expand!" at bounding box center [442, 237] width 462 height 16
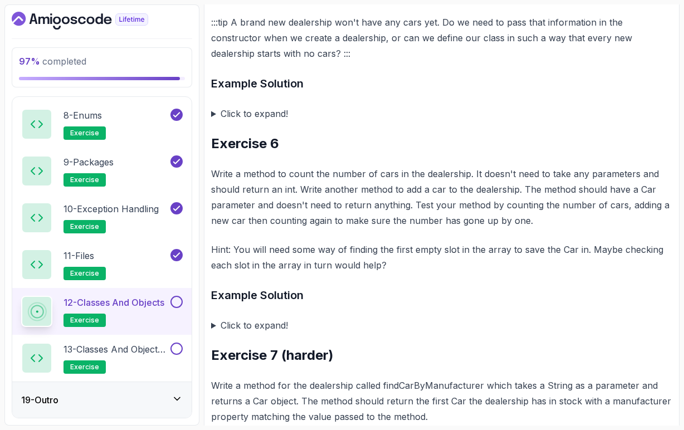
scroll to position [1299, 0]
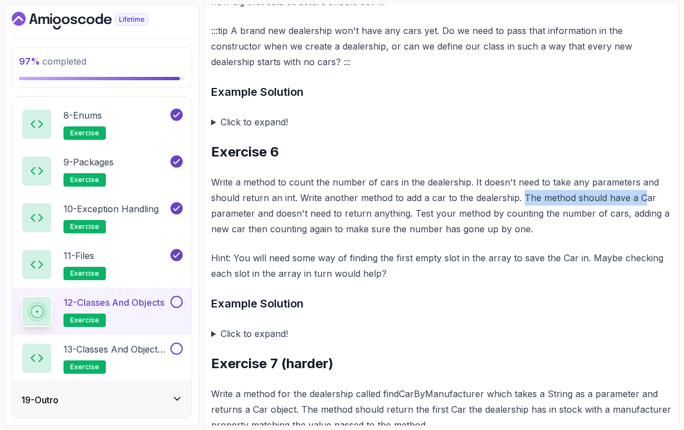
drag, startPoint x: 521, startPoint y: 208, endPoint x: 639, endPoint y: 210, distance: 118.7
click at [640, 210] on p "Write a method to count the number of cars in the dealership. It doesn't need t…" at bounding box center [442, 205] width 462 height 62
click at [639, 210] on p "Write a method to count the number of cars in the dealership. It doesn't need t…" at bounding box center [442, 205] width 462 height 62
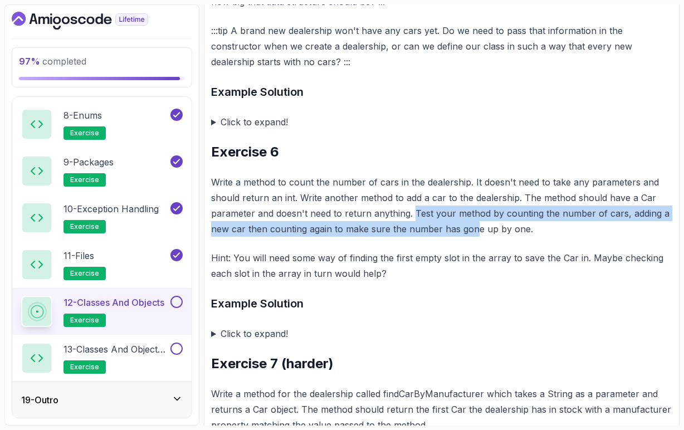
drag, startPoint x: 414, startPoint y: 225, endPoint x: 474, endPoint y: 236, distance: 61.8
click at [475, 237] on p "Write a method to count the number of cars in the dealership. It doesn't need t…" at bounding box center [442, 205] width 462 height 62
click at [474, 236] on p "Write a method to count the number of cars in the dealership. It doesn't need t…" at bounding box center [442, 205] width 462 height 62
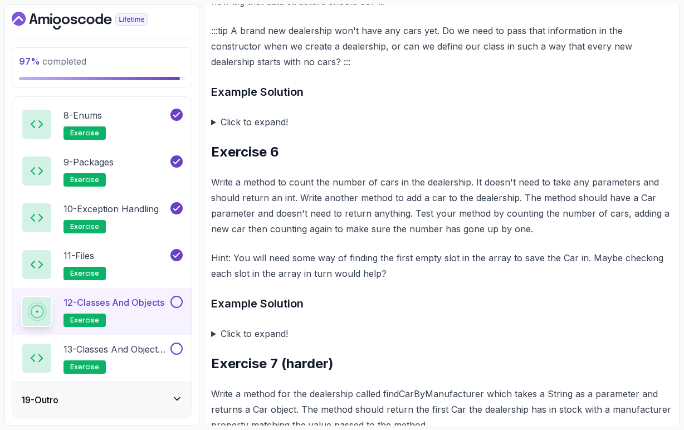
click at [610, 226] on p "Write a method to count the number of cars in the dealership. It doesn't need t…" at bounding box center [442, 205] width 462 height 62
click at [639, 225] on p "Write a method to count the number of cars in the dealership. It doesn't need t…" at bounding box center [442, 205] width 462 height 62
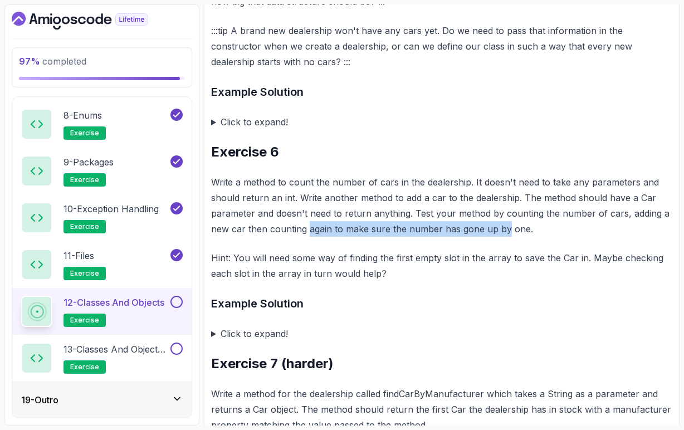
drag, startPoint x: 308, startPoint y: 241, endPoint x: 504, endPoint y: 242, distance: 195.6
click at [504, 237] on p "Write a method to count the number of cars in the dealership. It doesn't need t…" at bounding box center [442, 205] width 462 height 62
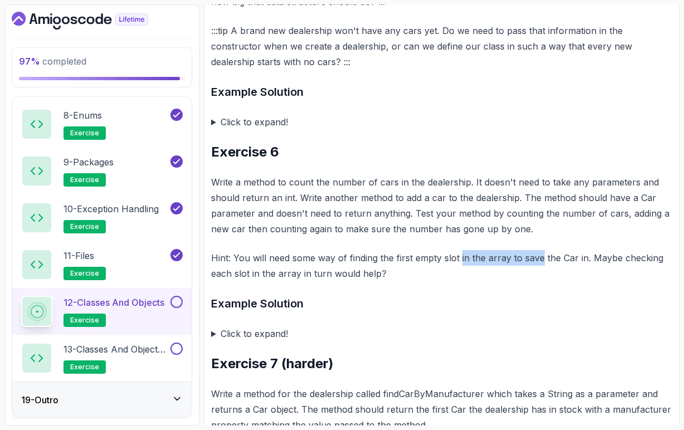
drag, startPoint x: 461, startPoint y: 269, endPoint x: 541, endPoint y: 269, distance: 80.3
click at [542, 269] on p "Hint: You will need some way of finding the first empty slot in the array to sa…" at bounding box center [442, 265] width 462 height 31
click at [541, 269] on p "Hint: You will need some way of finding the first empty slot in the array to sa…" at bounding box center [442, 265] width 462 height 31
drag, startPoint x: 301, startPoint y: 285, endPoint x: 388, endPoint y: 285, distance: 87.5
click at [388, 281] on p "Hint: You will need some way of finding the first empty slot in the array to sa…" at bounding box center [442, 265] width 462 height 31
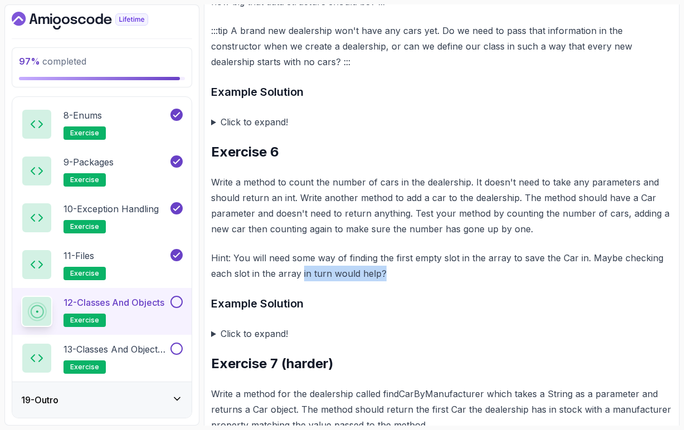
click at [388, 281] on p "Hint: You will need some way of finding the first empty slot in the array to sa…" at bounding box center [442, 265] width 462 height 31
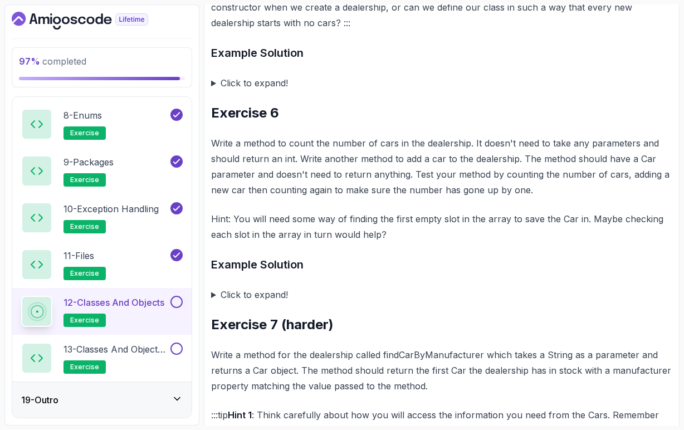
scroll to position [1343, 0]
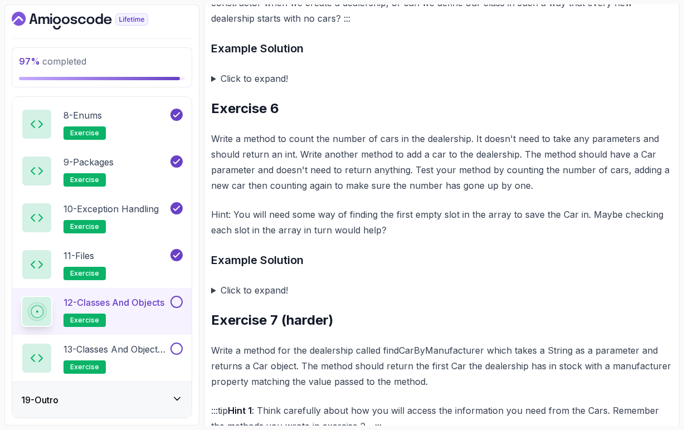
click at [213, 298] on summary "Click to expand!" at bounding box center [442, 291] width 462 height 16
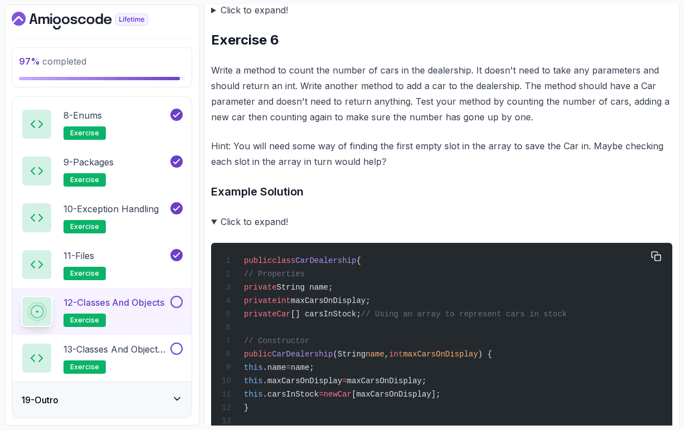
scroll to position [1386, 0]
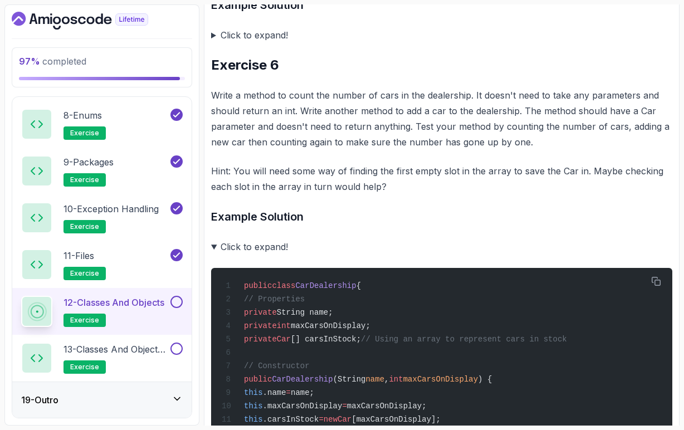
click at [214, 255] on summary "Click to expand!" at bounding box center [442, 247] width 462 height 16
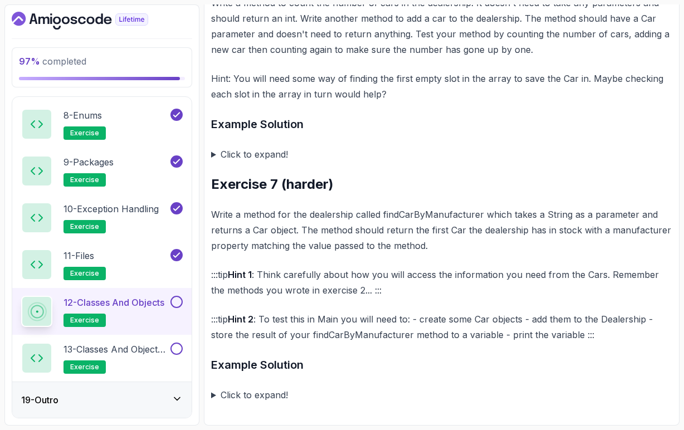
scroll to position [0, 0]
drag, startPoint x: 356, startPoint y: 216, endPoint x: 380, endPoint y: 217, distance: 23.5
click at [380, 217] on p "Write a method for the dealership called findCarByManufacturer which takes a St…" at bounding box center [442, 230] width 462 height 47
drag, startPoint x: 428, startPoint y: 234, endPoint x: 577, endPoint y: 232, distance: 149.4
click at [577, 232] on p "Write a method for the dealership called findCarByManufacturer which takes a St…" at bounding box center [442, 230] width 462 height 47
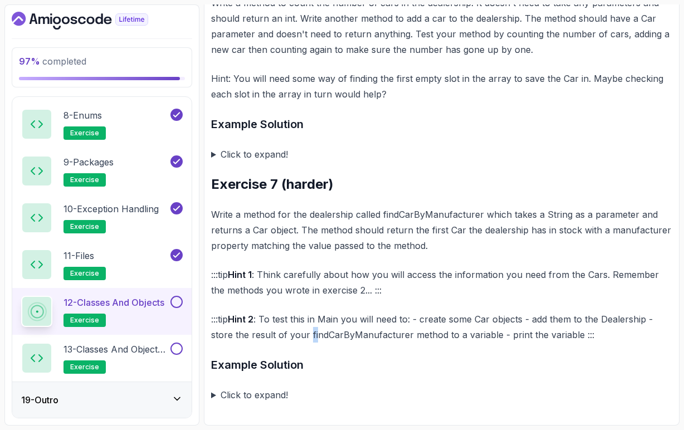
click at [314, 335] on p ":::tip Hint 2 : To test this in Main you will need to: - create some Car object…" at bounding box center [442, 327] width 462 height 31
click at [212, 396] on summary "Click to expand!" at bounding box center [442, 395] width 462 height 16
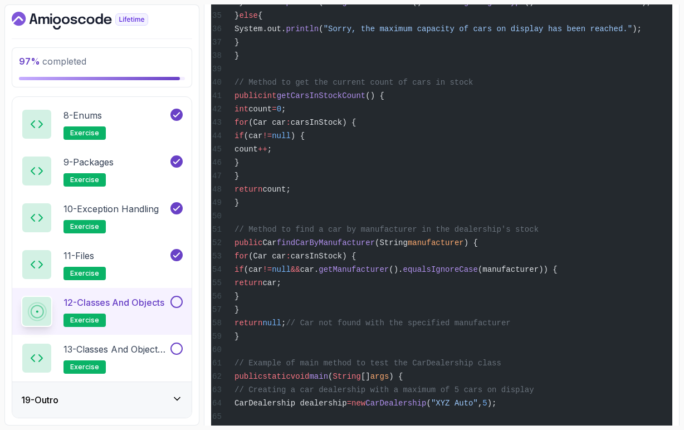
scroll to position [0, 9]
drag, startPoint x: 259, startPoint y: 284, endPoint x: 409, endPoint y: 283, distance: 150.5
click at [409, 247] on span "public Car findCarByManufacturer (String manufacturer ) {" at bounding box center [348, 243] width 266 height 9
click at [418, 304] on div "public class CarDealership { // Properties private String name; private int max…" at bounding box center [433, 109] width 444 height 1119
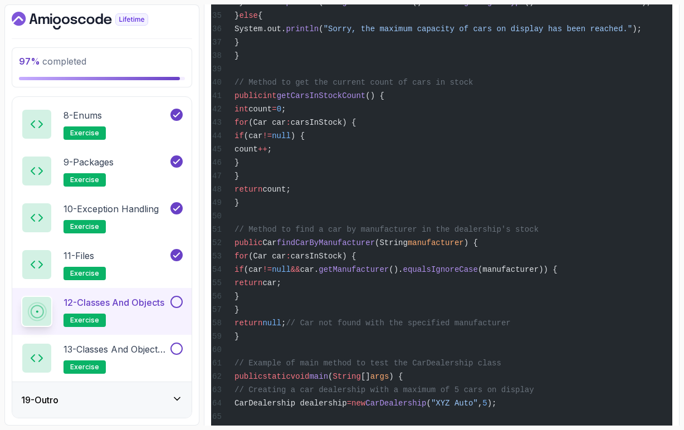
click at [389, 274] on span "getManufacturer" at bounding box center [354, 269] width 70 height 9
click at [478, 274] on span "equalsIgnoreCase" at bounding box center [441, 269] width 75 height 9
click at [535, 326] on div "public class CarDealership { // Properties private String name; private int max…" at bounding box center [430, 109] width 444 height 1119
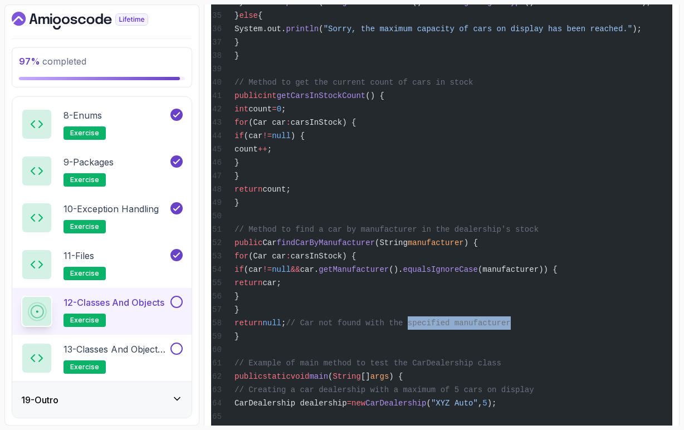
drag, startPoint x: 464, startPoint y: 368, endPoint x: 585, endPoint y: 367, distance: 121.0
click at [585, 367] on div "public class CarDealership { // Properties private String name; private int max…" at bounding box center [430, 109] width 444 height 1119
click at [589, 378] on div "public class CarDealership { // Properties private String name; private int max…" at bounding box center [430, 109] width 444 height 1119
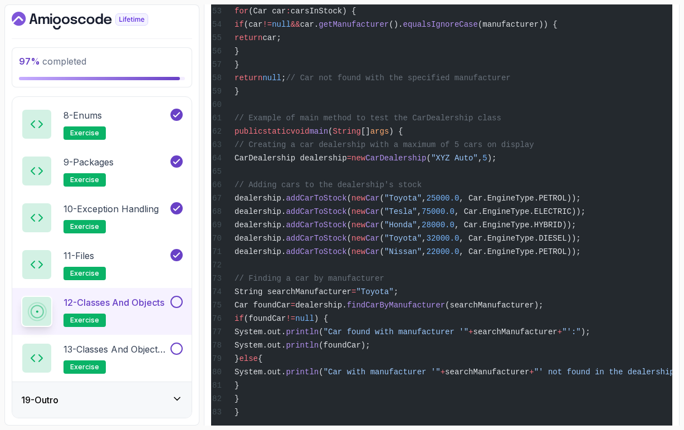
scroll to position [2591, 0]
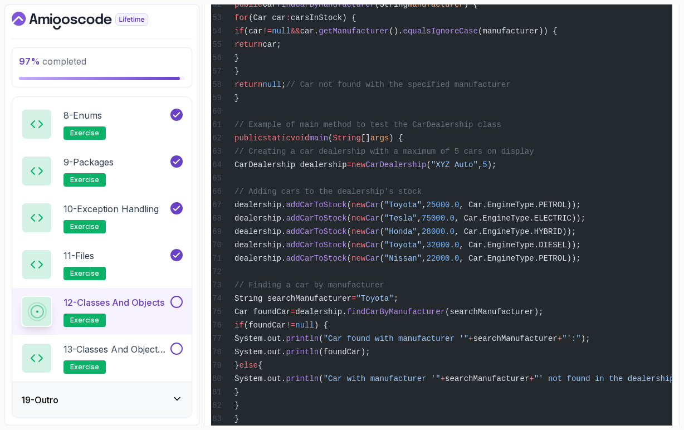
click at [275, 169] on span "CarDealership dealership" at bounding box center [291, 165] width 113 height 9
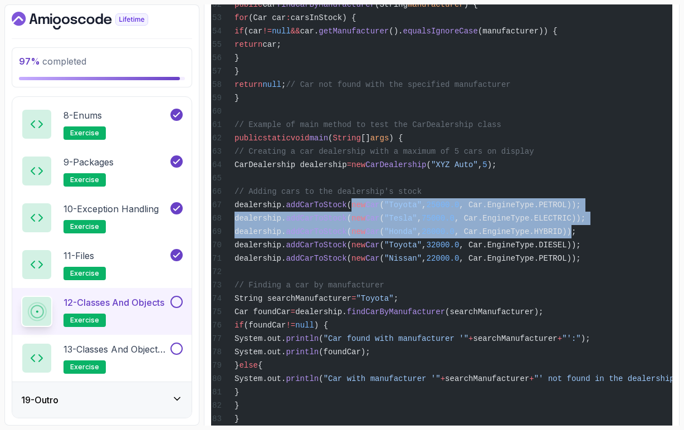
drag, startPoint x: 395, startPoint y: 252, endPoint x: 630, endPoint y: 284, distance: 236.9
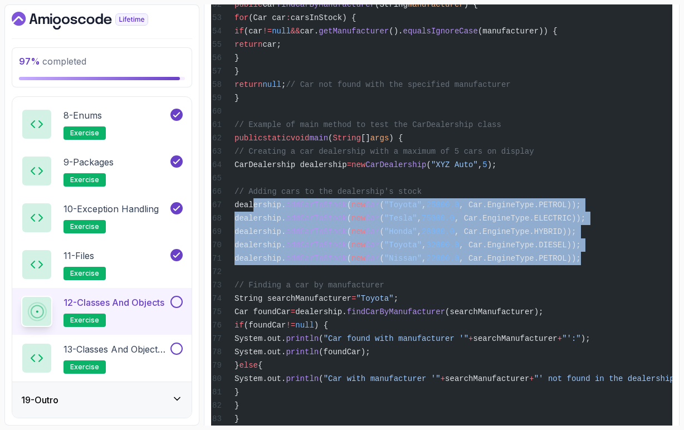
drag, startPoint x: 643, startPoint y: 308, endPoint x: 254, endPoint y: 252, distance: 392.6
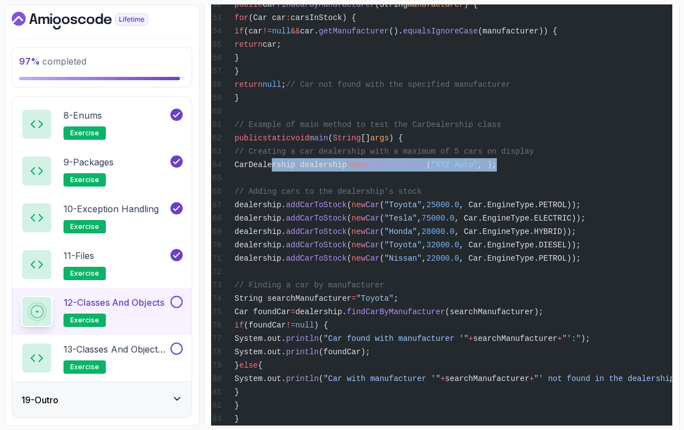
drag, startPoint x: 274, startPoint y: 211, endPoint x: 562, endPoint y: 210, distance: 288.2
click at [497, 169] on span "CarDealership dealership = new CarDealership ( "XYZ Auto" , 5 );" at bounding box center [354, 165] width 285 height 9
copy span "CarDealership dealership = new CarDealership ( "XYZ Auto" , 5 );"
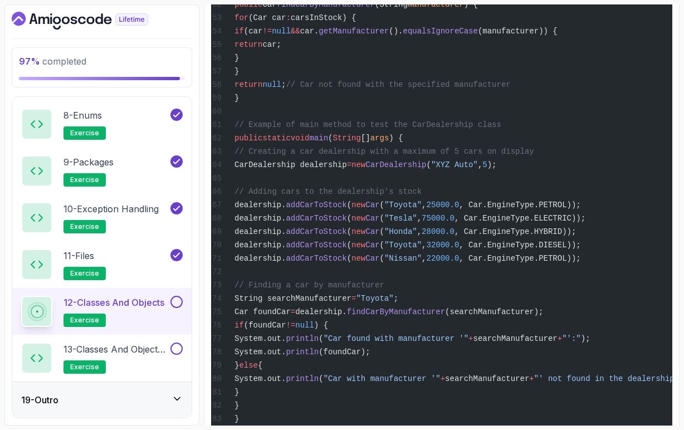
click at [275, 196] on span "// Adding cars to the dealership's stock" at bounding box center [328, 191] width 187 height 9
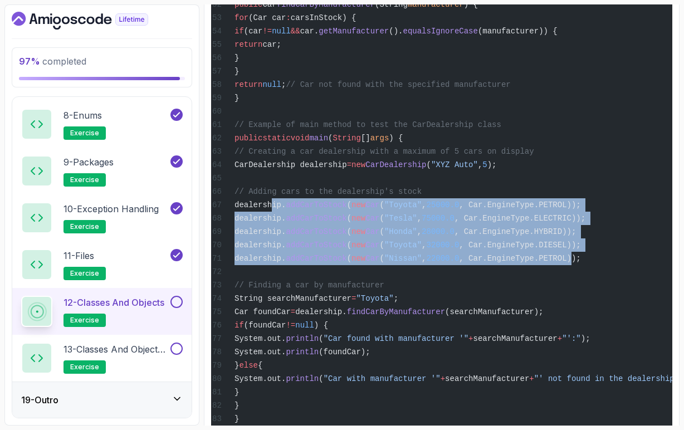
drag, startPoint x: 273, startPoint y: 253, endPoint x: 629, endPoint y: 309, distance: 360.5
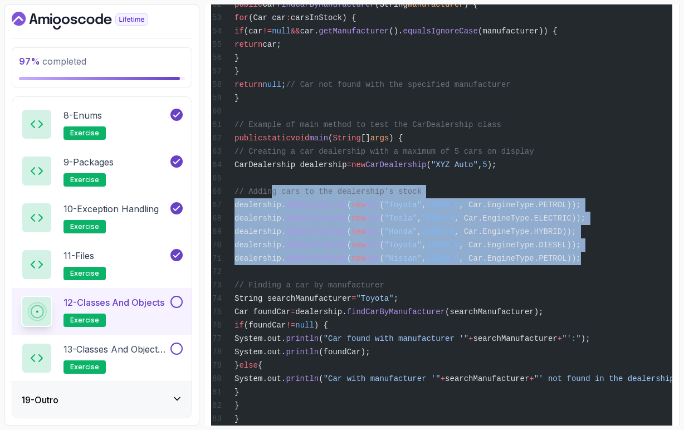
drag, startPoint x: 642, startPoint y: 310, endPoint x: 274, endPoint y: 241, distance: 373.8
copy code "// Adding cars to the dealership's stock dealership. addCarToStock ( new Car ( …"
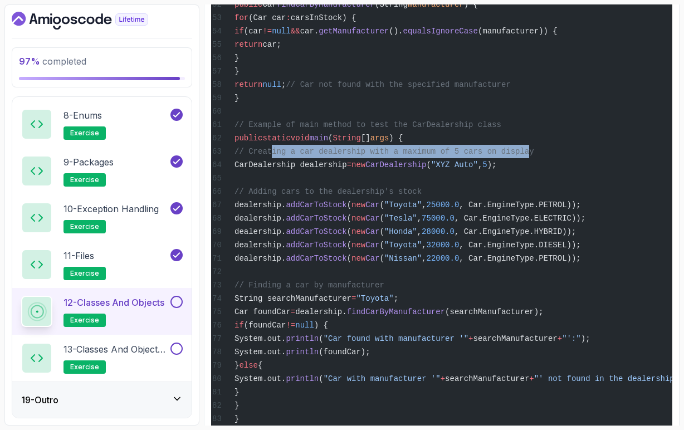
drag, startPoint x: 274, startPoint y: 197, endPoint x: 538, endPoint y: 197, distance: 264.8
click at [535, 156] on span "// Creating a car dealership with a maximum of 5 cars on display" at bounding box center [385, 151] width 300 height 9
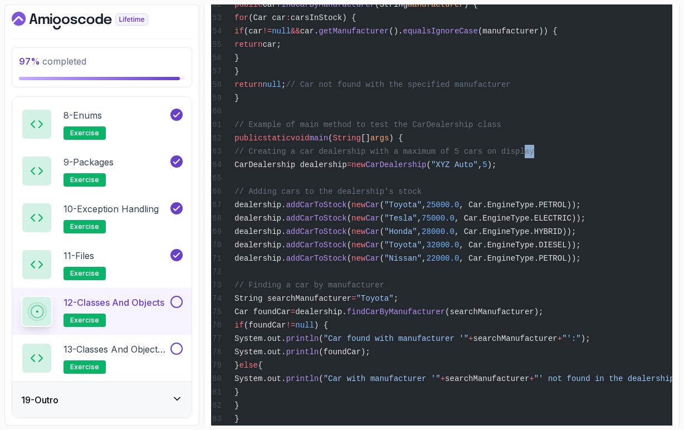
click at [535, 156] on span "// Creating a car dealership with a maximum of 5 cars on display" at bounding box center [385, 151] width 300 height 9
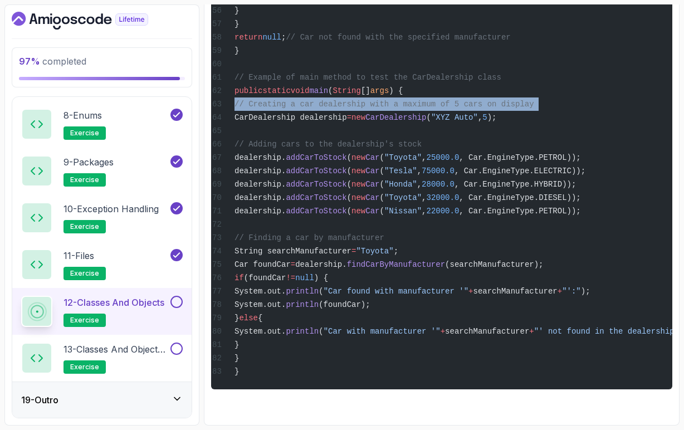
scroll to position [2685, 0]
drag, startPoint x: 286, startPoint y: 353, endPoint x: 273, endPoint y: 245, distance: 109.4
copy code "// Finding a car by manufacturer String searchManufacturer = "Toyota" ; Car fou…"
click at [445, 265] on span "findCarByManufacturer" at bounding box center [396, 264] width 98 height 9
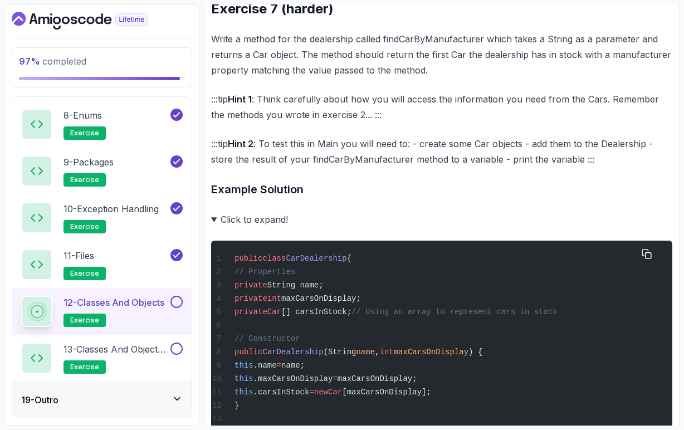
scroll to position [1519, 0]
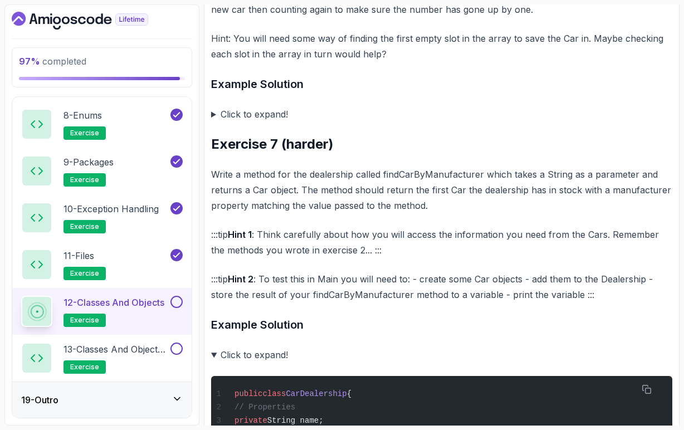
click at [215, 363] on summary "Click to expand!" at bounding box center [442, 355] width 462 height 16
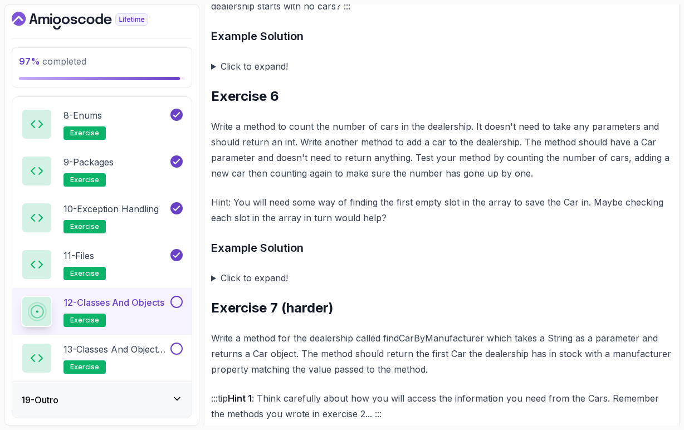
scroll to position [1353, 0]
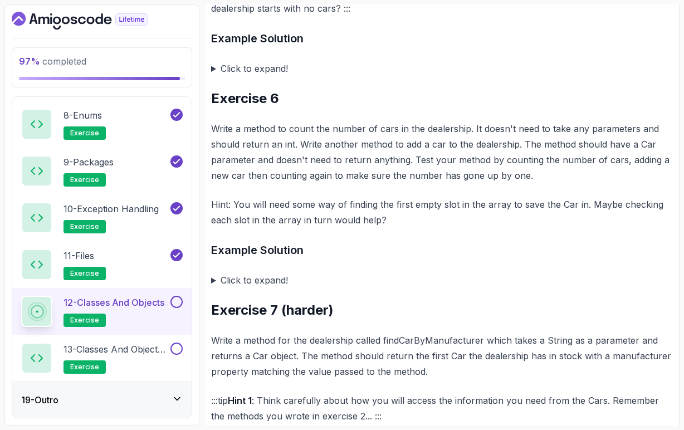
click at [215, 288] on summary "Click to expand!" at bounding box center [442, 281] width 462 height 16
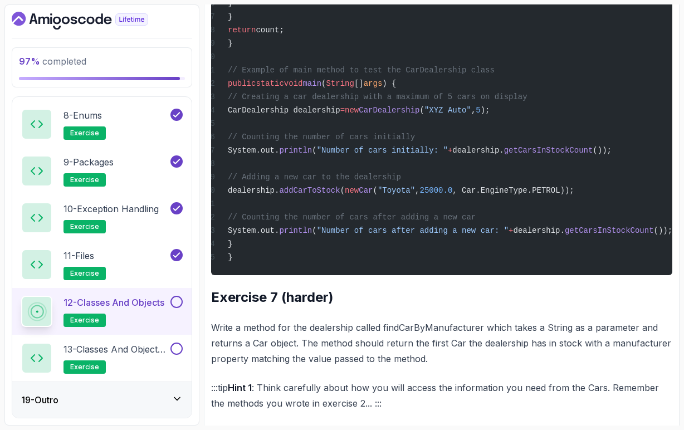
scroll to position [0, 52]
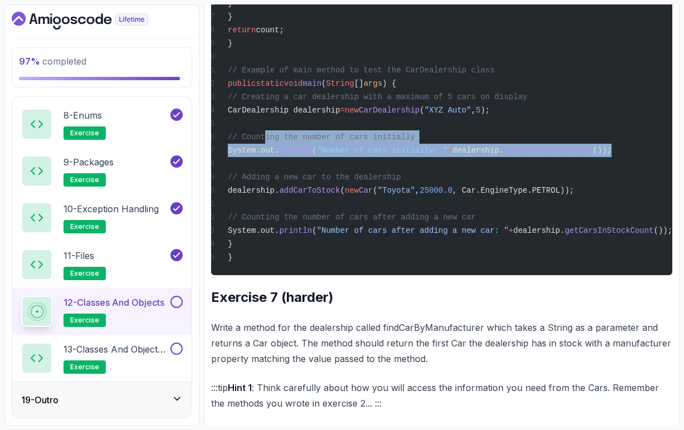
drag, startPoint x: 645, startPoint y: 194, endPoint x: 234, endPoint y: 182, distance: 411.0
copy code "// Counting the number of cars initially System.out. println ( "Number of cars …"
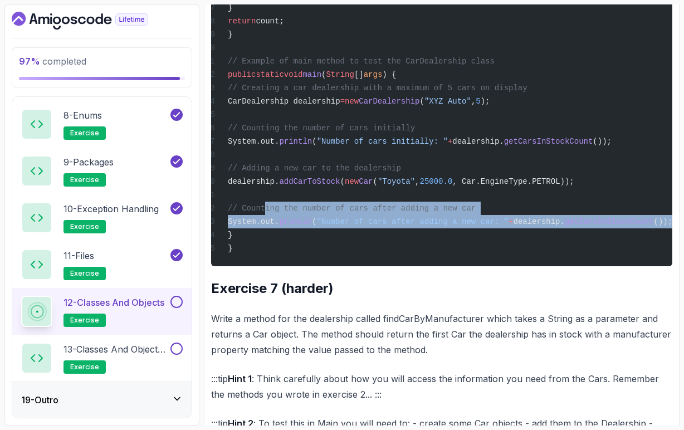
scroll to position [0, 90]
drag, startPoint x: 234, startPoint y: 252, endPoint x: 665, endPoint y: 270, distance: 431.2
copy code "// Counting the number of cars after adding a new car System.out. println ( "Nu…"
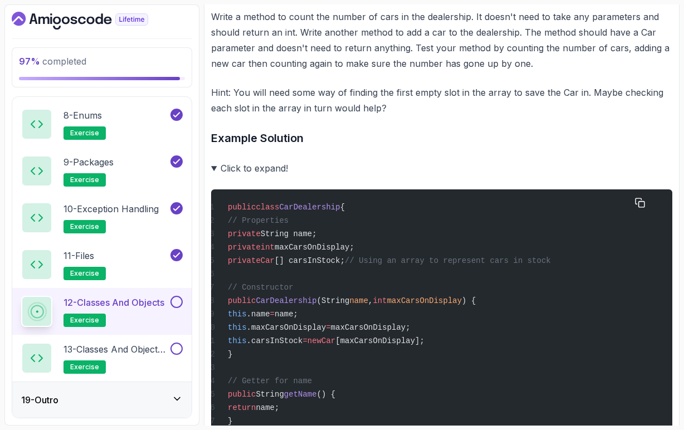
scroll to position [1349, 0]
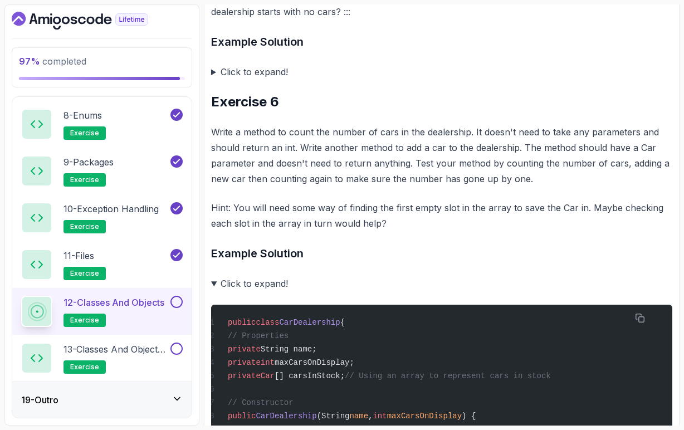
click at [215, 292] on summary "Click to expand!" at bounding box center [442, 284] width 462 height 16
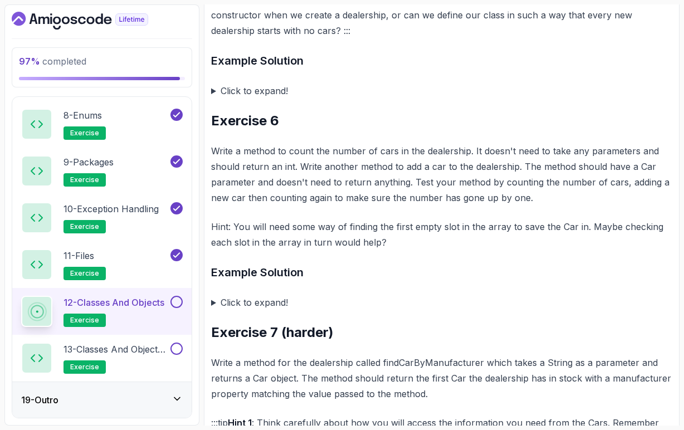
scroll to position [1240, 0]
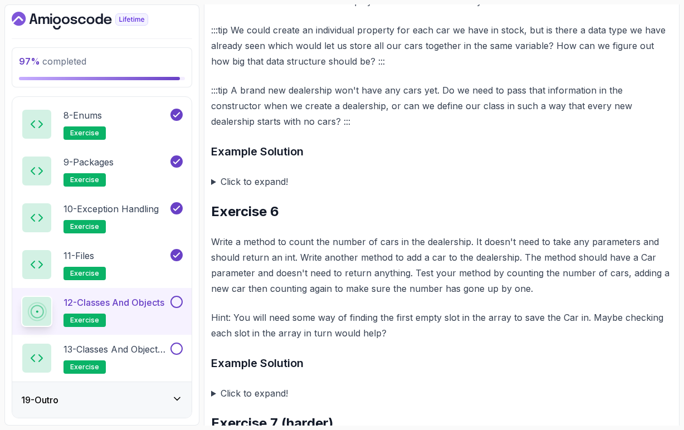
click at [212, 190] on summary "Click to expand!" at bounding box center [442, 182] width 462 height 16
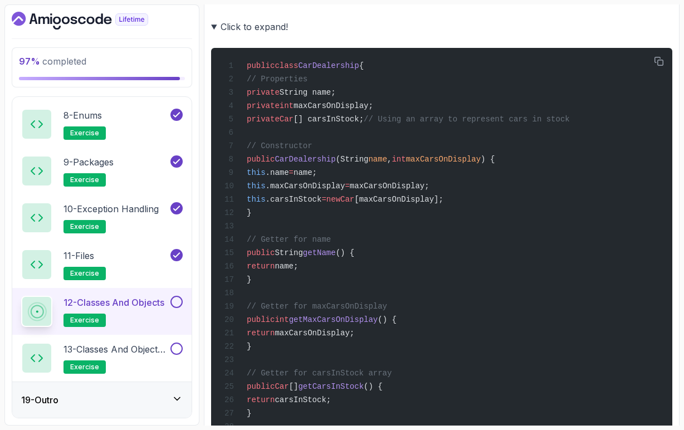
scroll to position [1388, 0]
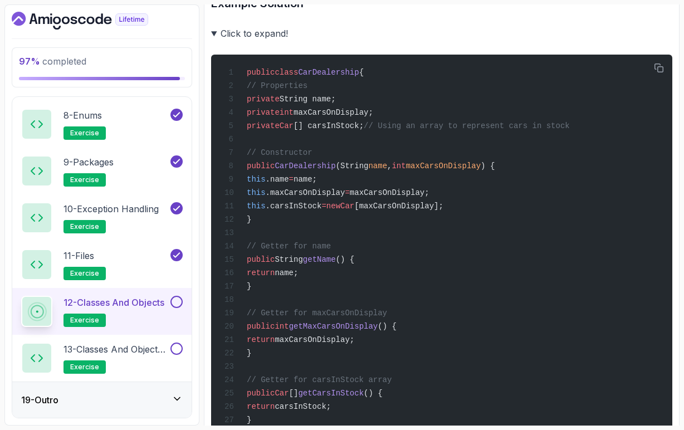
click at [214, 41] on summary "Click to expand!" at bounding box center [442, 34] width 462 height 16
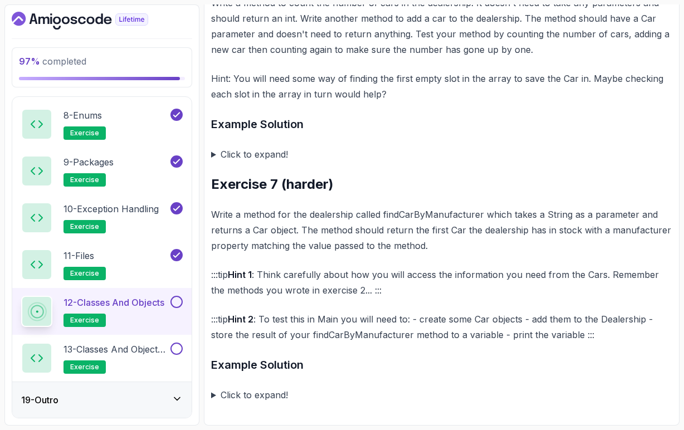
scroll to position [0, 0]
click at [175, 300] on button at bounding box center [177, 302] width 12 height 12
click at [153, 351] on p "13 - Classes and Objects II" at bounding box center [116, 349] width 105 height 13
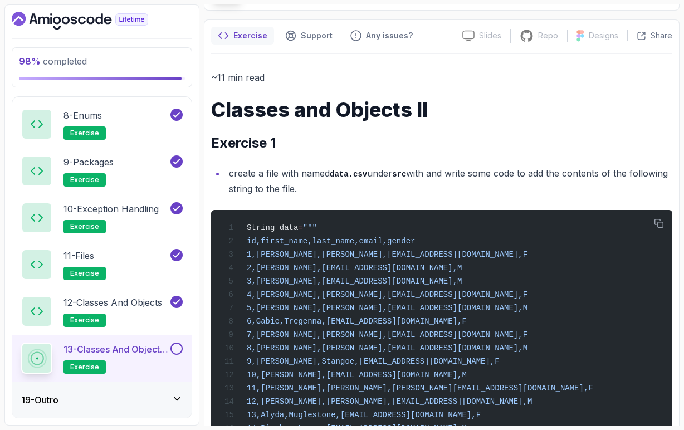
scroll to position [81, 0]
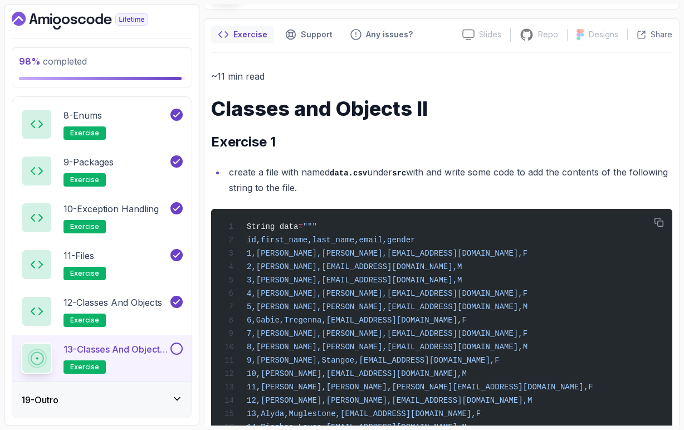
drag, startPoint x: 333, startPoint y: 173, endPoint x: 370, endPoint y: 176, distance: 37.4
click at [367, 176] on code "data.csv" at bounding box center [348, 173] width 37 height 9
click at [389, 174] on li "create a file with named data.csv under src with and write some code to add the…" at bounding box center [449, 180] width 447 height 32
click at [406, 169] on code "src" at bounding box center [399, 173] width 14 height 9
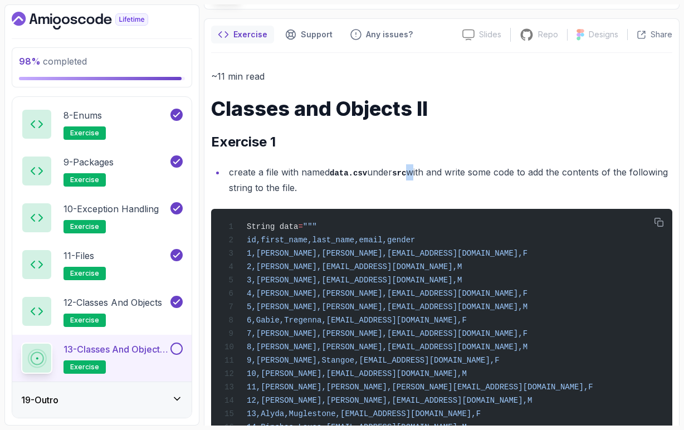
click at [406, 169] on code "src" at bounding box center [399, 173] width 14 height 9
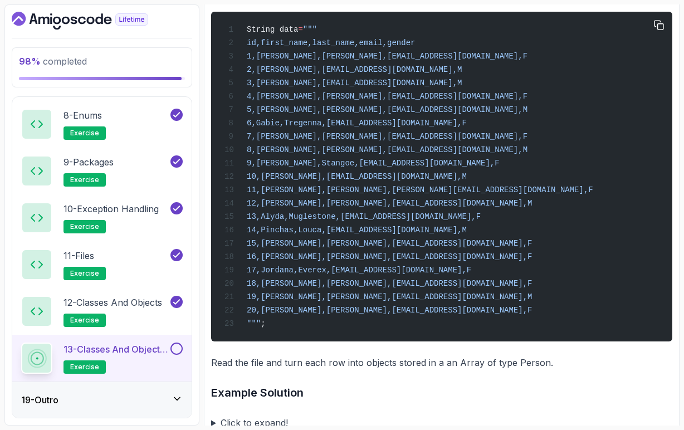
scroll to position [282, 0]
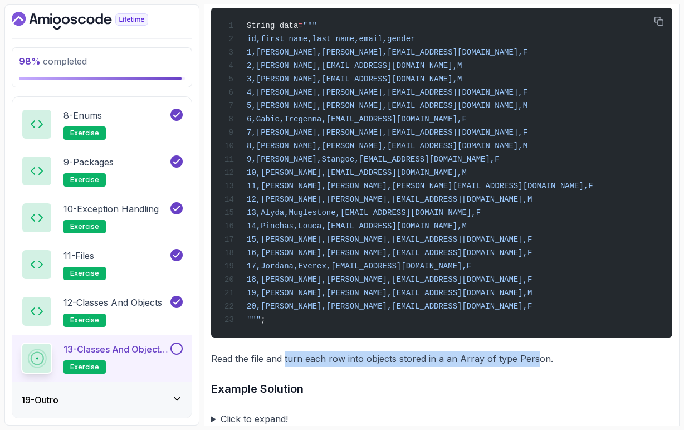
drag, startPoint x: 284, startPoint y: 371, endPoint x: 534, endPoint y: 372, distance: 250.3
click at [534, 367] on p "Read the file and turn each row into objects stored in a an Array of type Perso…" at bounding box center [442, 359] width 462 height 16
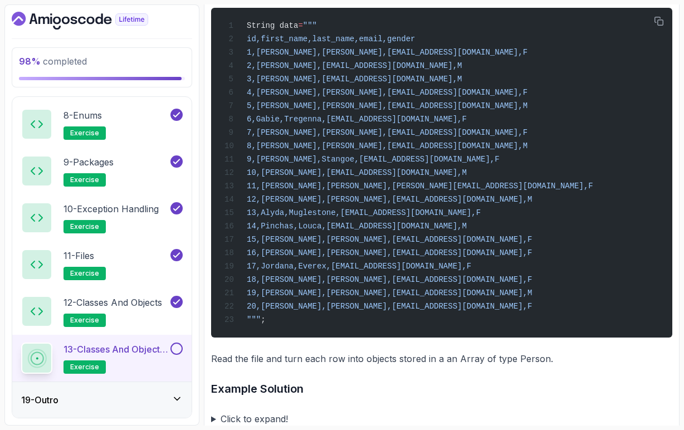
click at [552, 367] on p "Read the file and turn each row into objects stored in a an Array of type Perso…" at bounding box center [442, 359] width 462 height 16
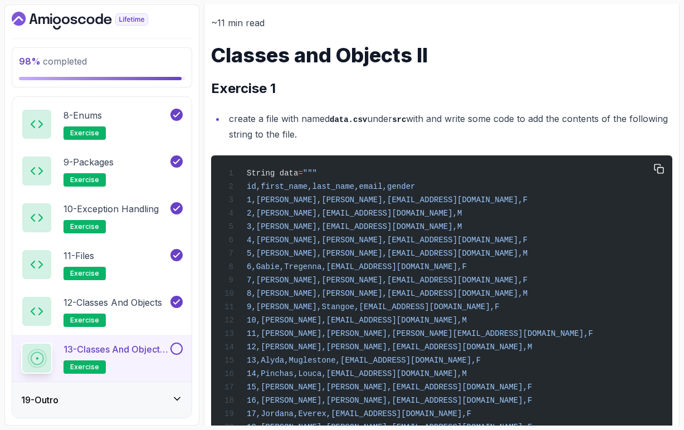
scroll to position [129, 0]
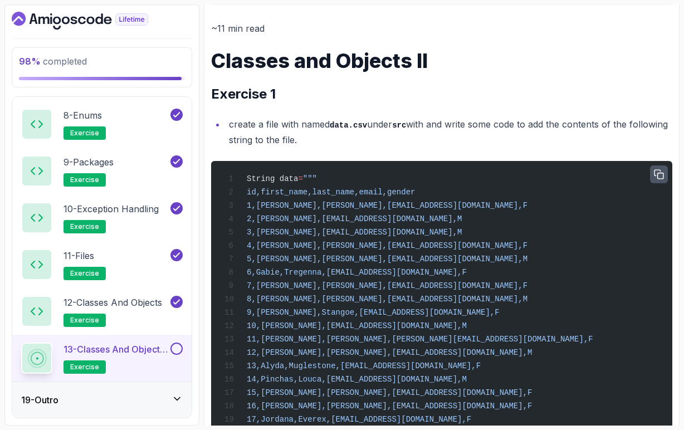
click at [659, 178] on icon "button" at bounding box center [659, 175] width 10 height 10
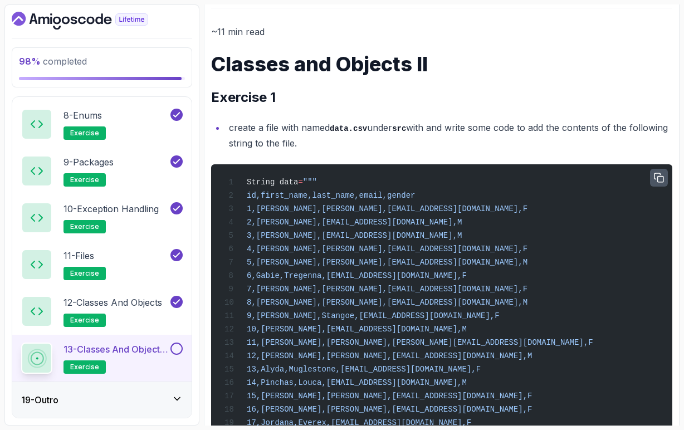
scroll to position [126, 0]
click at [342, 142] on li "create a file with named data.csv under src with and write some code to add the…" at bounding box center [449, 135] width 447 height 32
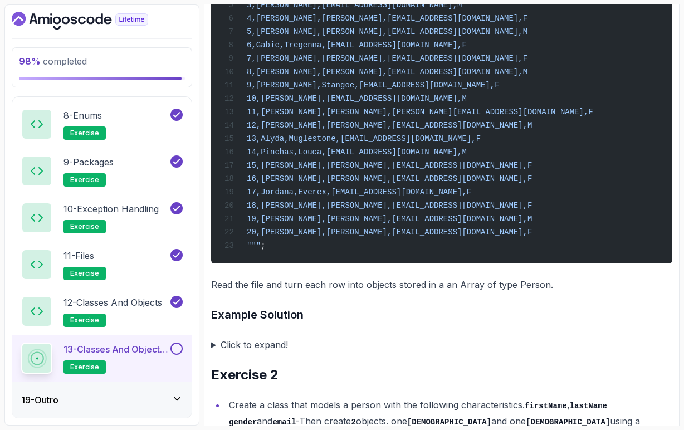
scroll to position [360, 0]
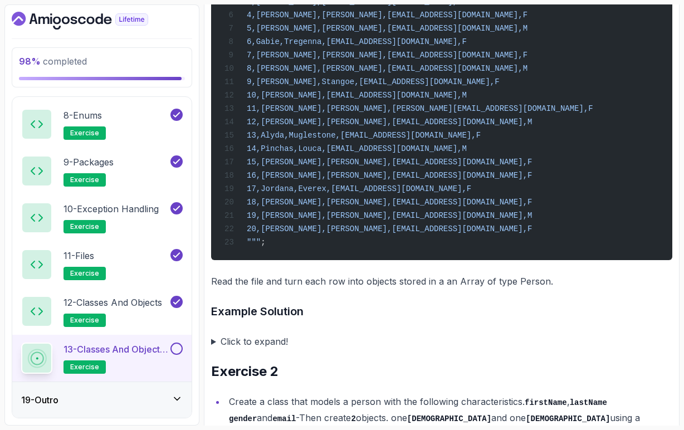
click at [213, 349] on summary "Click to expand!" at bounding box center [442, 342] width 462 height 16
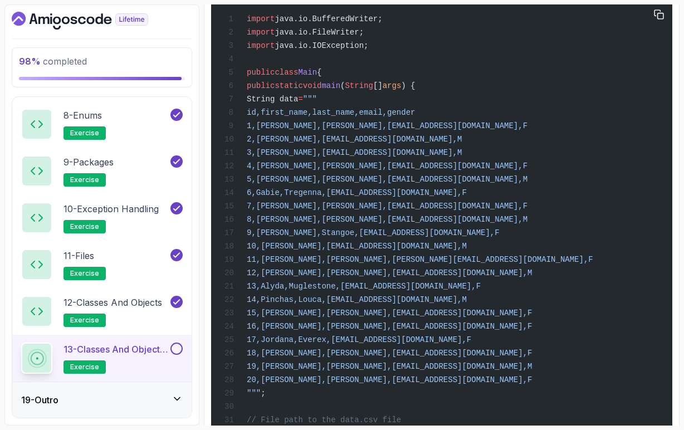
scroll to position [763, 0]
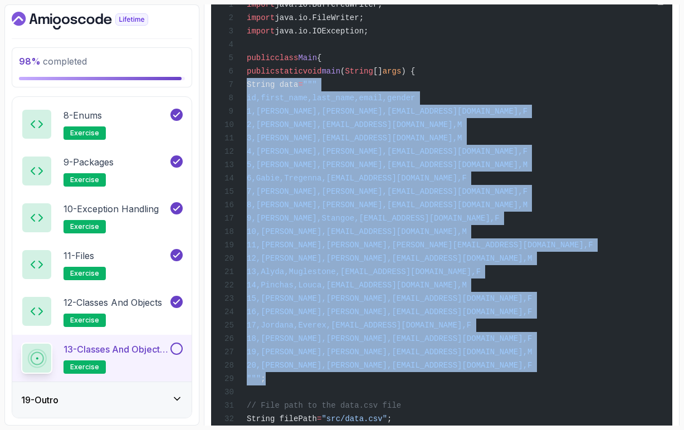
drag, startPoint x: 347, startPoint y: 409, endPoint x: 236, endPoint y: 101, distance: 327.8
click at [236, 101] on div "import java.io.BufferedWriter; import java.io.FileWriter; import java.io.IOExce…" at bounding box center [442, 298] width 444 height 611
copy code "String data = """ id,first_name,last_name,email,gender 1,[PERSON_NAME],[PERSON_…"
